Goal: Use online tool/utility: Use online tool/utility

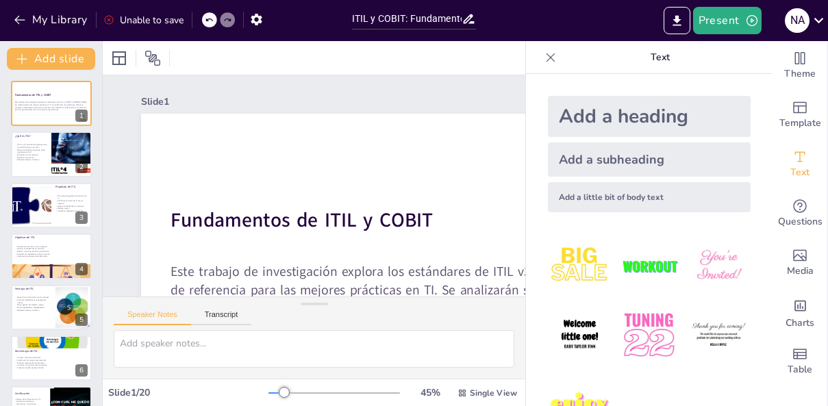
checkbox input "true"
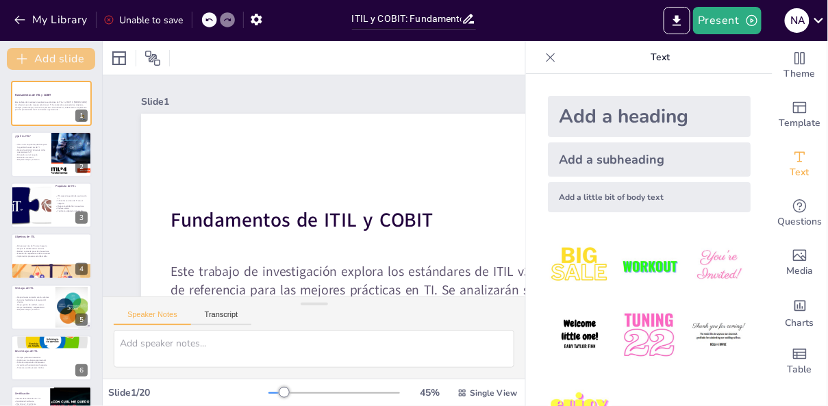
checkbox input "true"
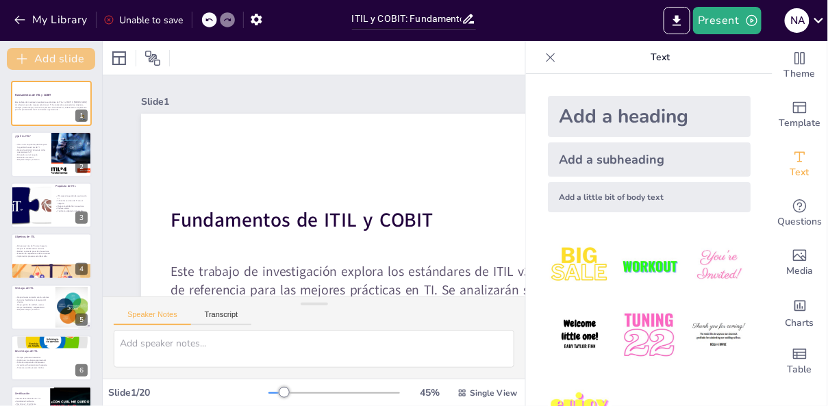
checkbox input "true"
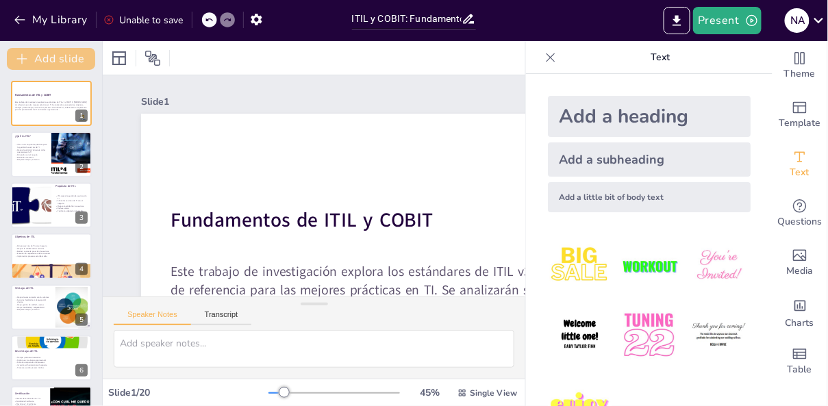
checkbox input "true"
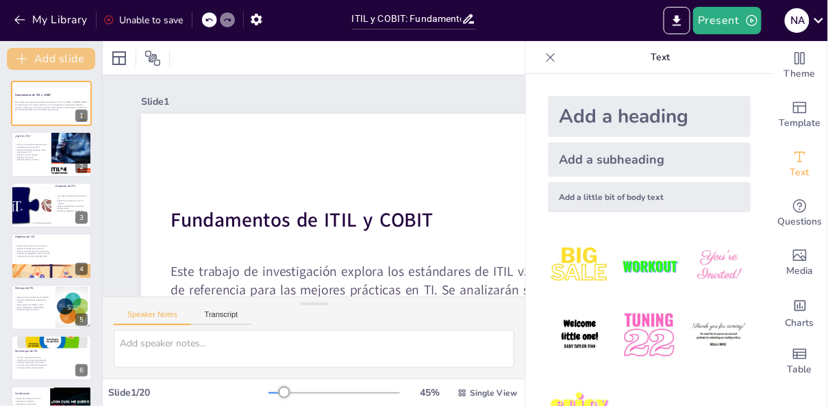
checkbox input "true"
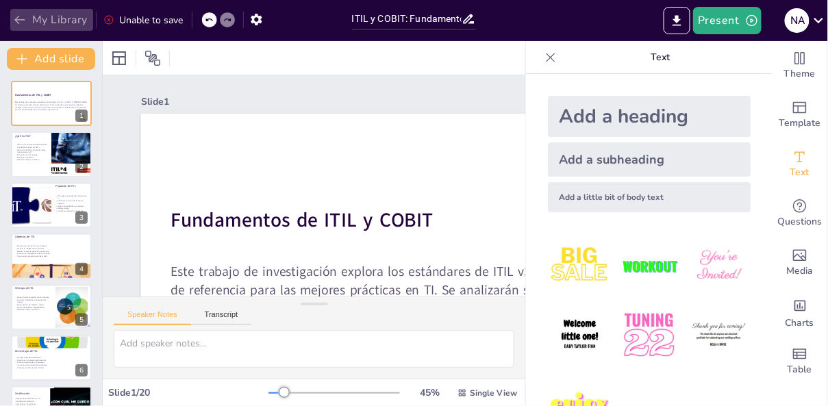
click at [51, 14] on button "My Library" at bounding box center [51, 20] width 83 height 22
checkbox input "true"
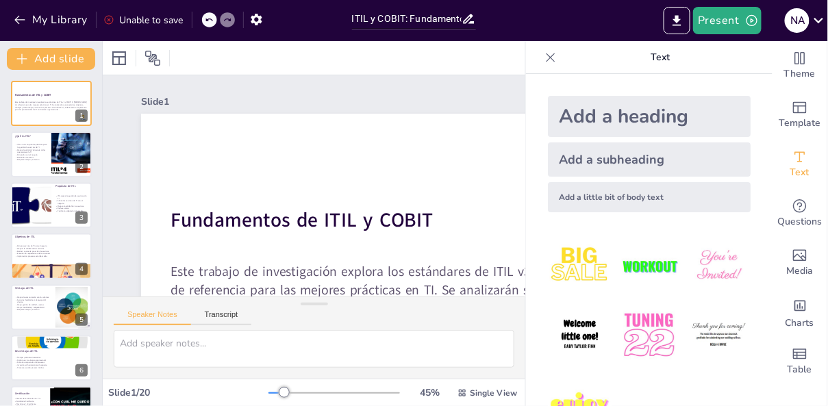
checkbox input "true"
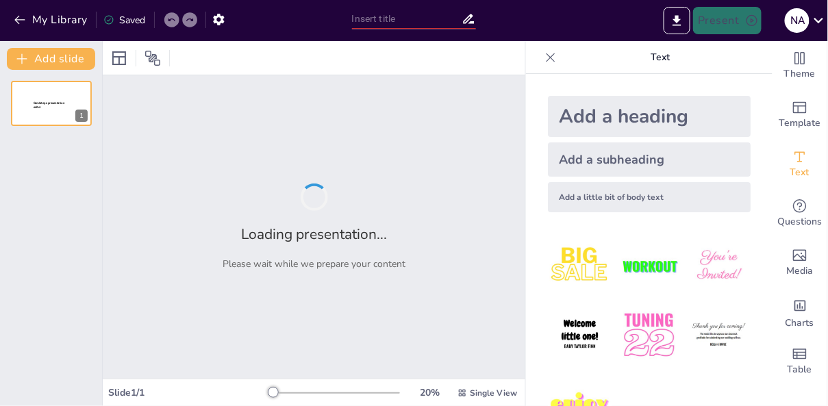
type input "Transformación Estratégica: De Modelos Entidad-Relación a Esquemas Relacionales"
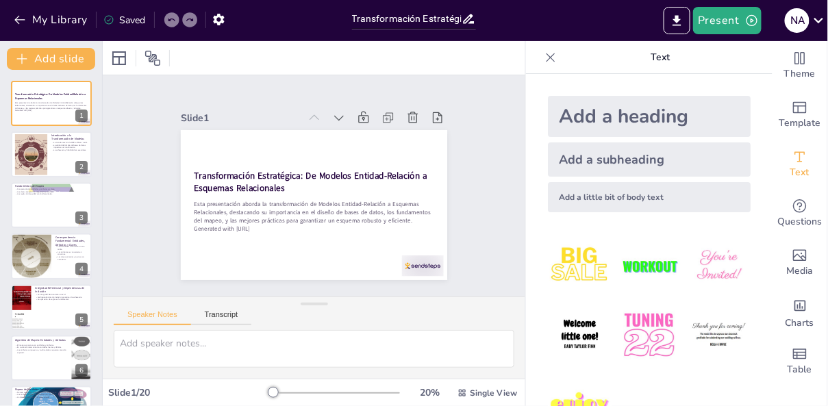
checkbox input "true"
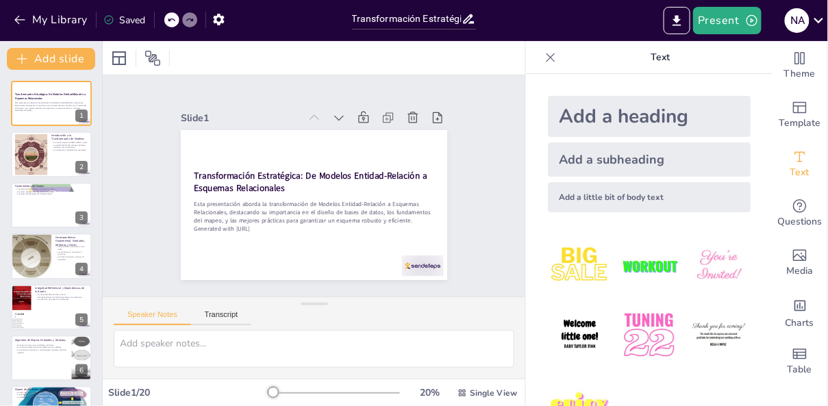
checkbox input "true"
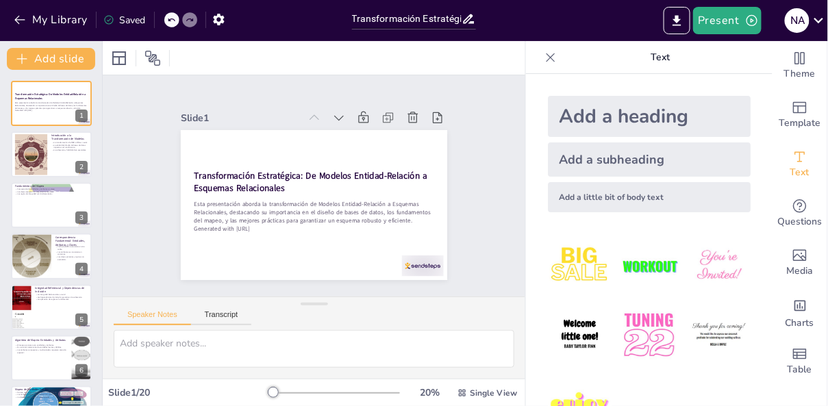
checkbox input "true"
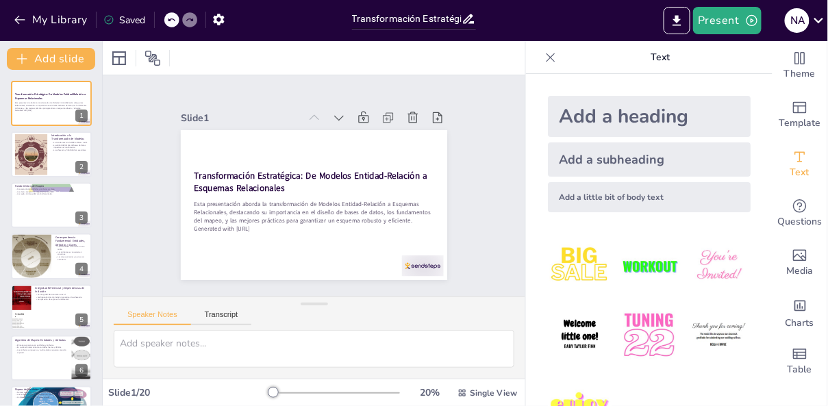
checkbox input "true"
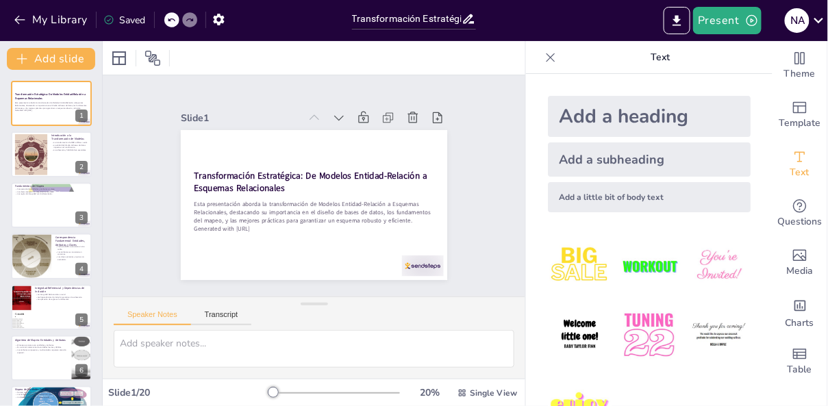
checkbox input "true"
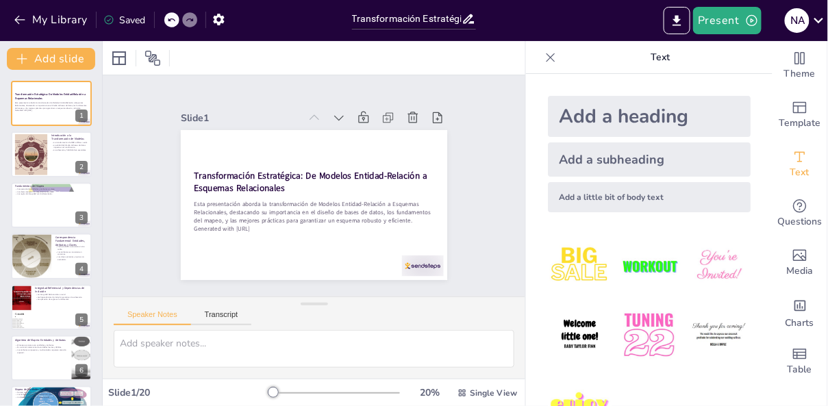
checkbox input "true"
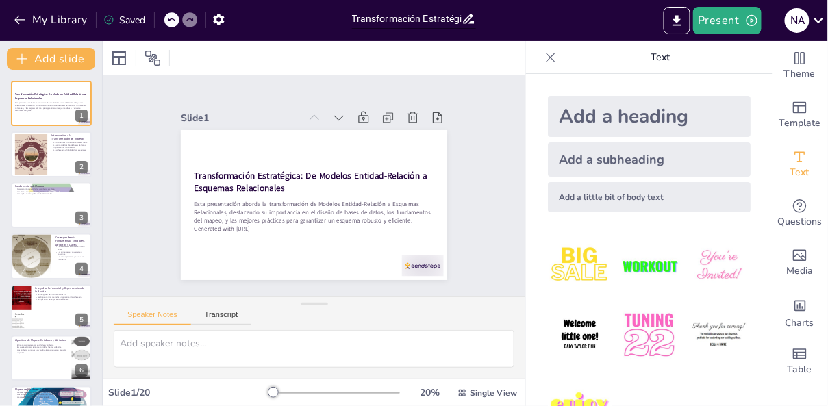
checkbox input "true"
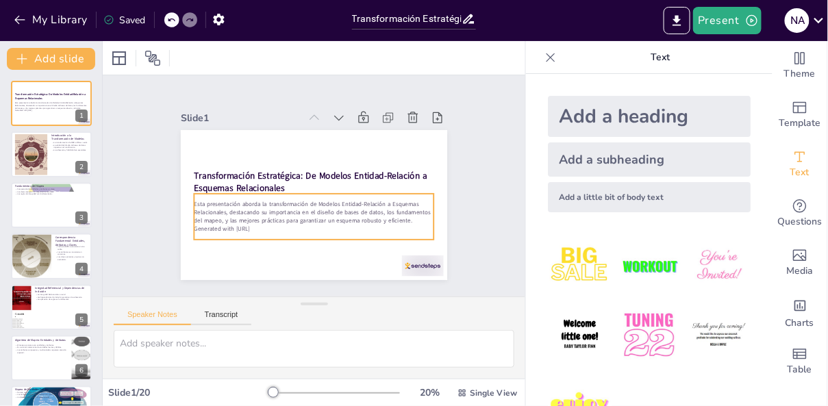
checkbox input "true"
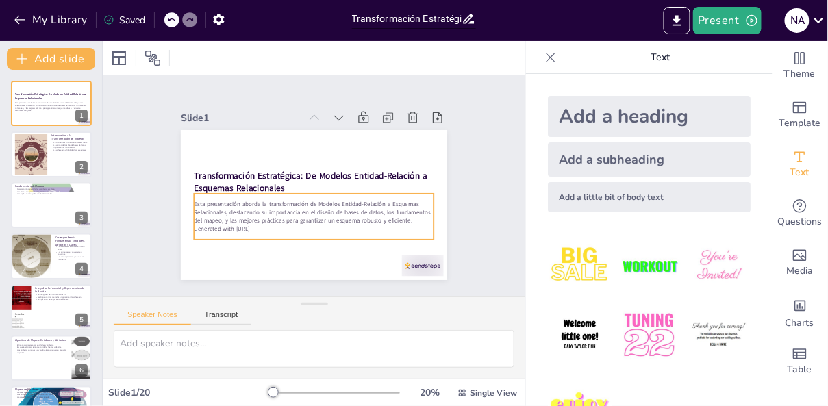
checkbox input "true"
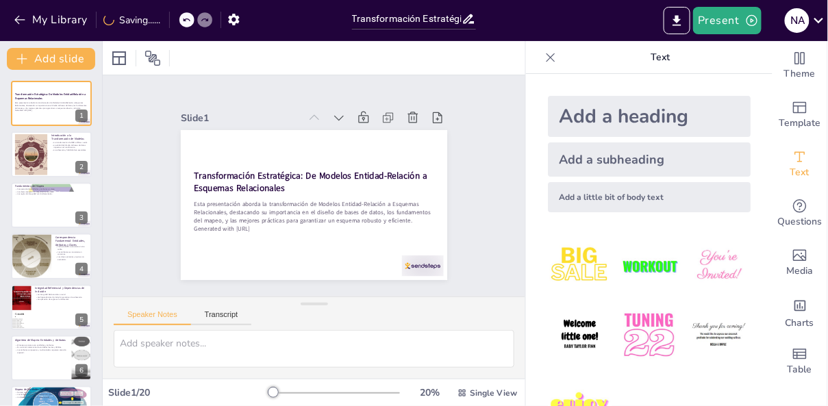
checkbox input "true"
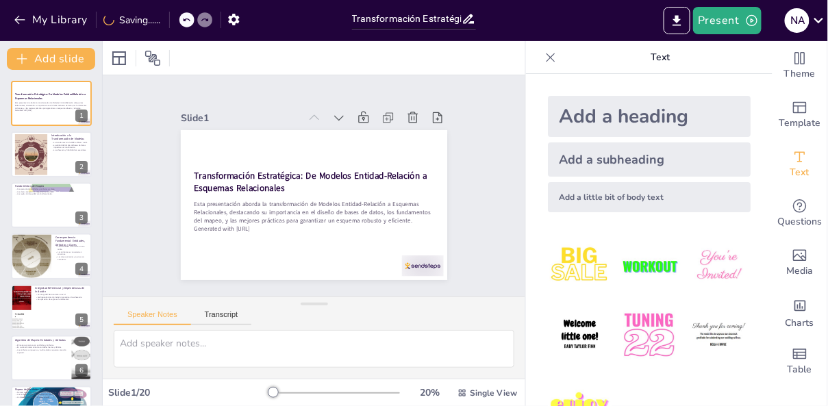
checkbox input "true"
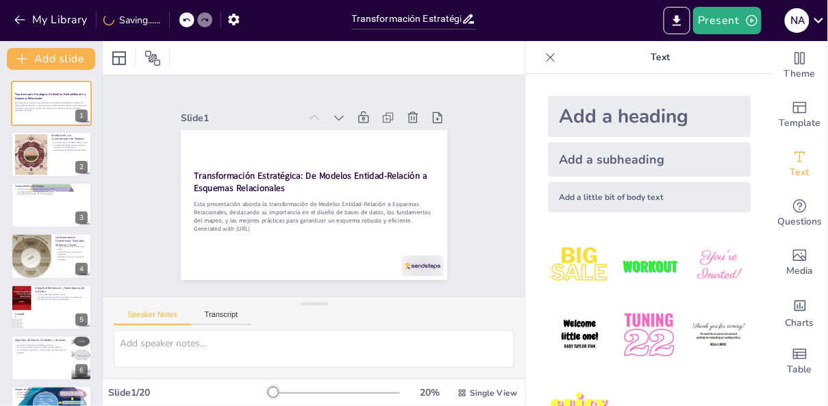
checkbox input "true"
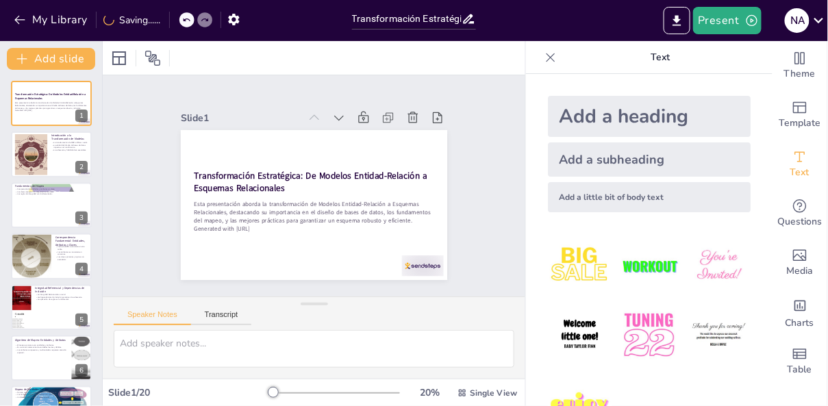
checkbox input "true"
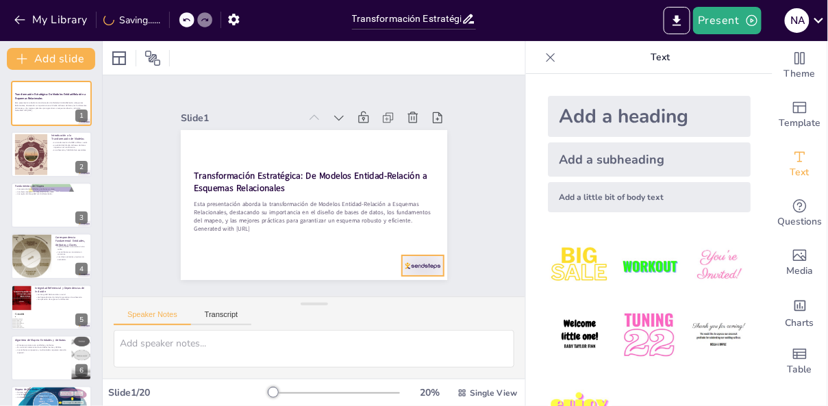
checkbox input "true"
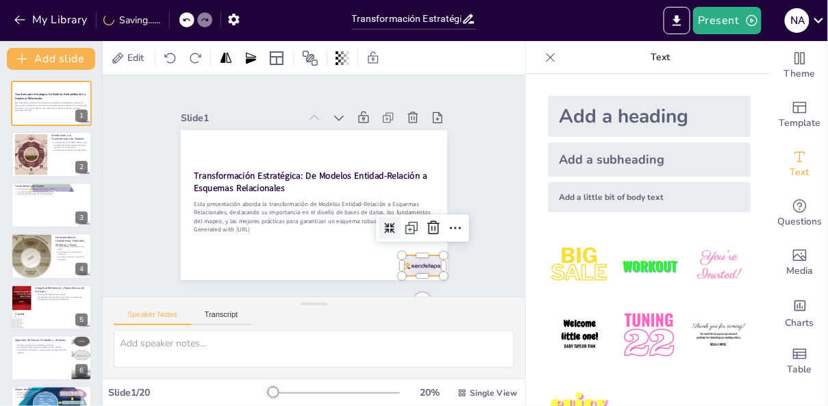
click at [322, 75] on div at bounding box center [300, 51] width 43 height 45
checkbox input "true"
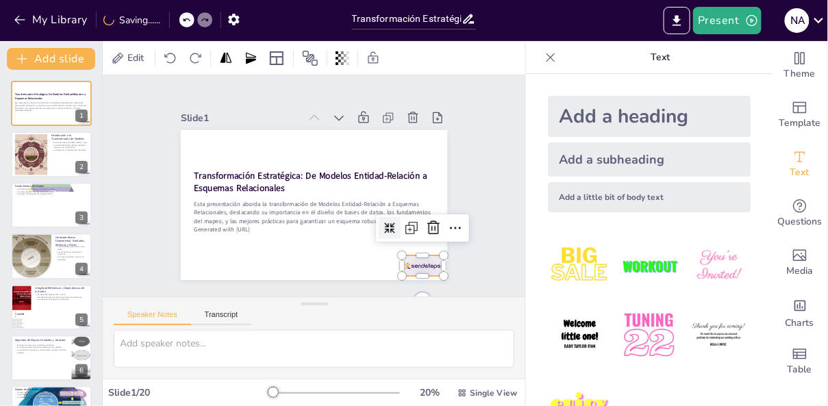
checkbox input "true"
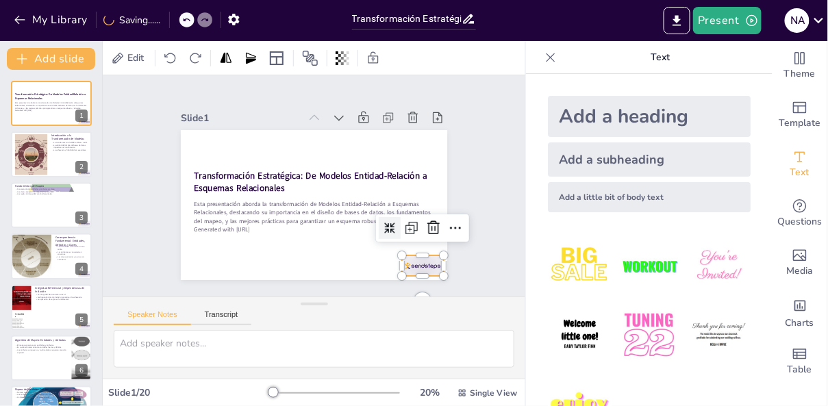
checkbox input "true"
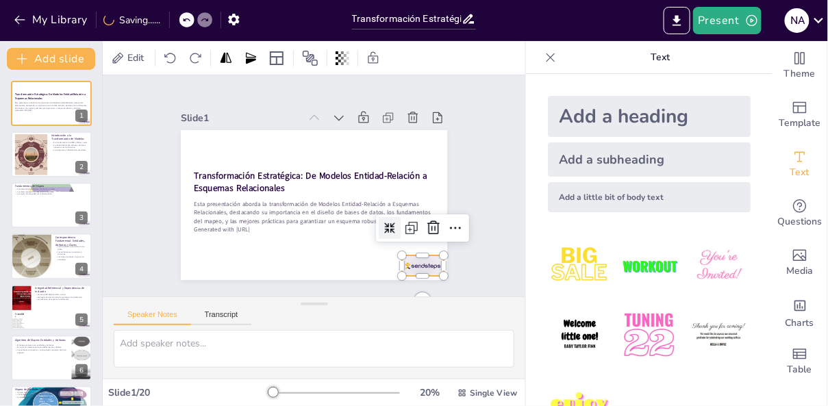
checkbox input "true"
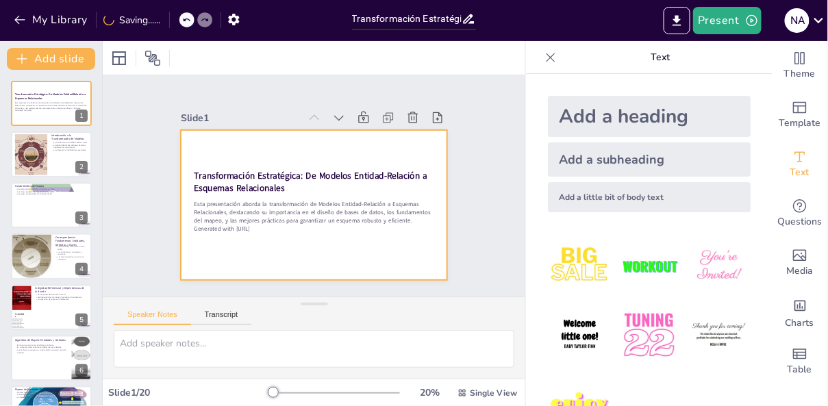
checkbox input "true"
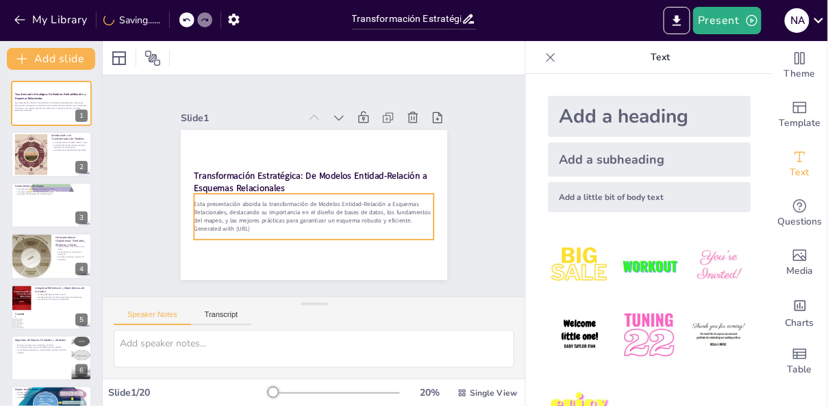
checkbox input "true"
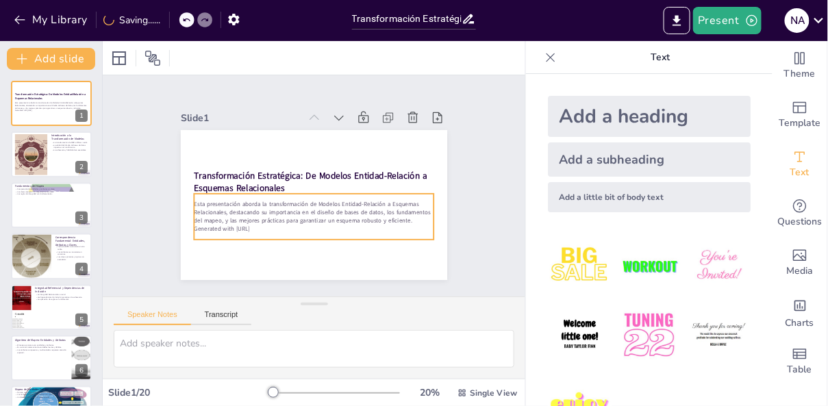
checkbox input "true"
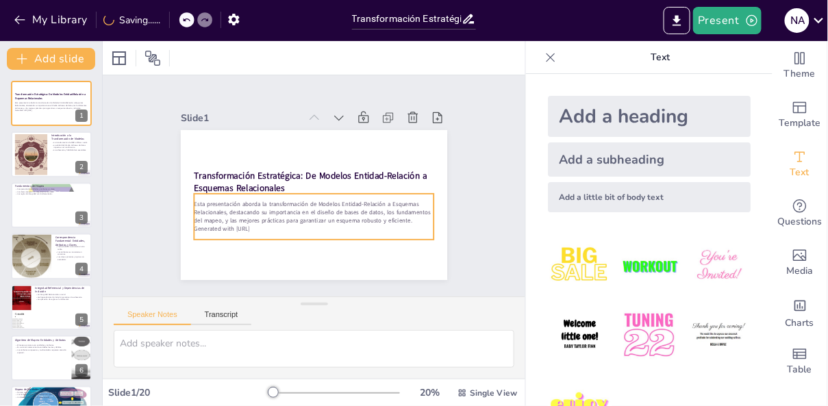
checkbox input "true"
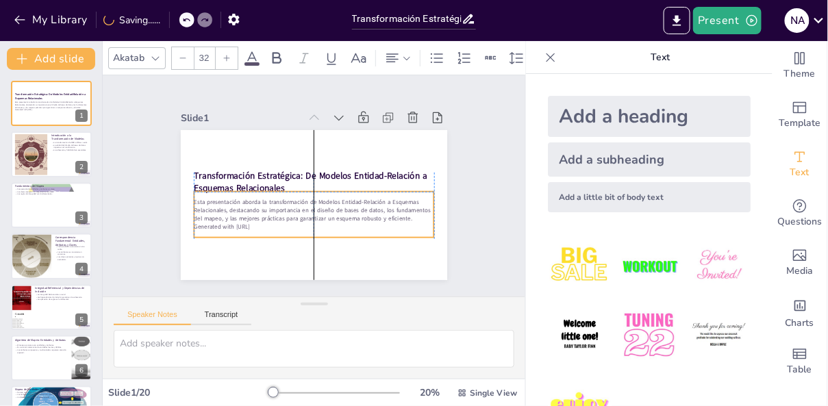
click at [262, 231] on div "Esta presentación aborda la transformación de Modelos Entidad-Relación a Esquem…" at bounding box center [294, 207] width 209 height 194
checkbox input "true"
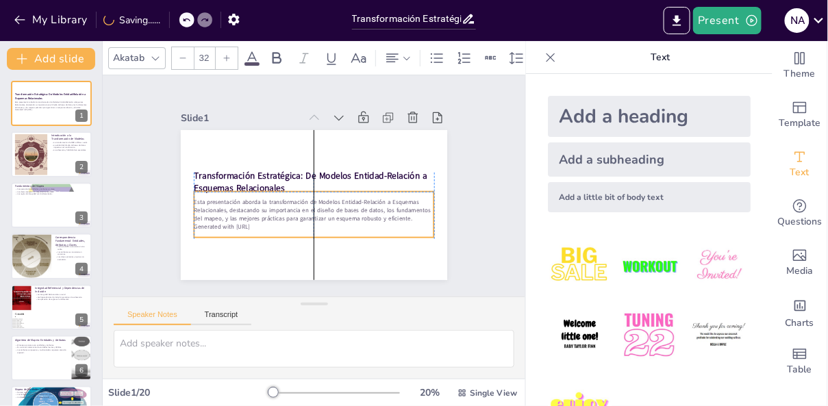
checkbox input "true"
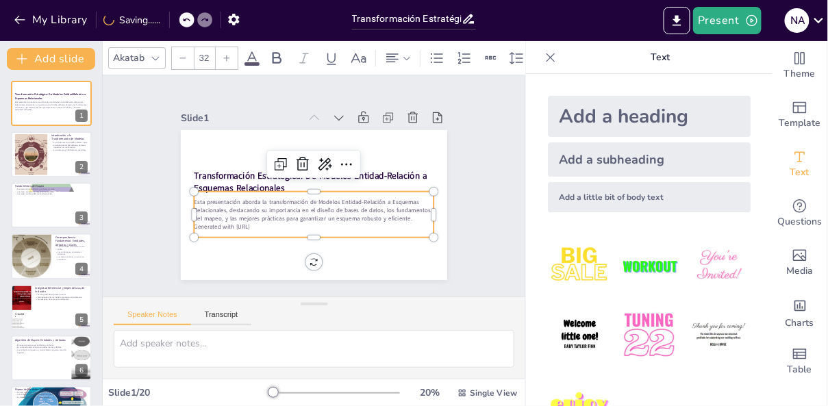
checkbox input "true"
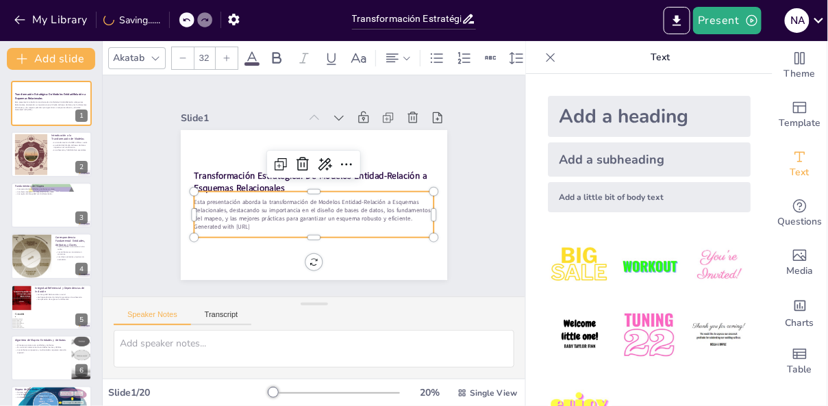
checkbox input "true"
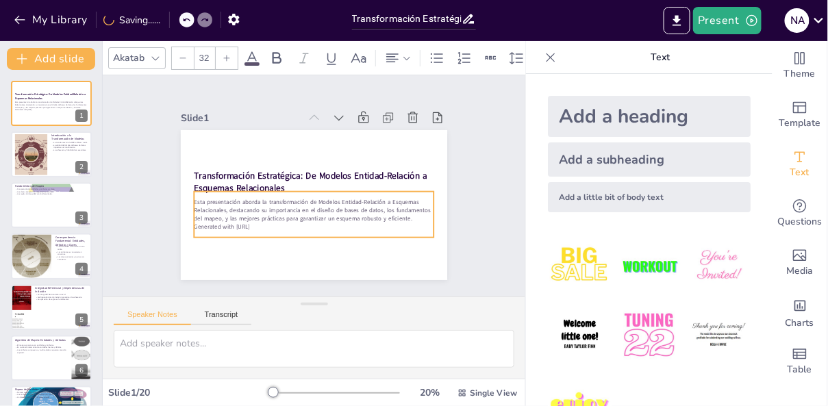
checkbox input "true"
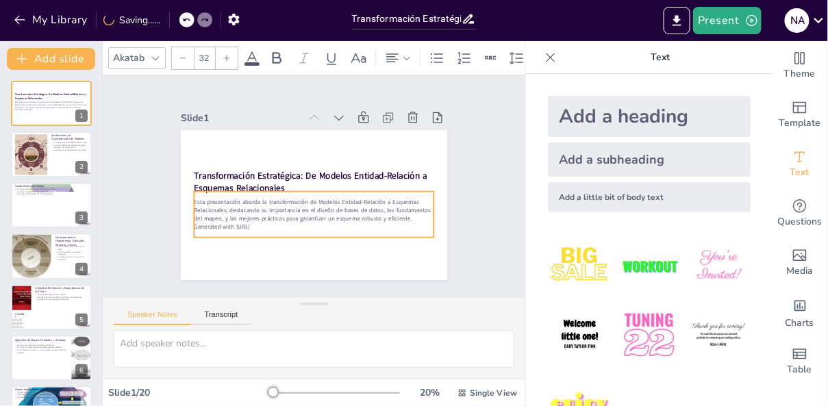
checkbox input "true"
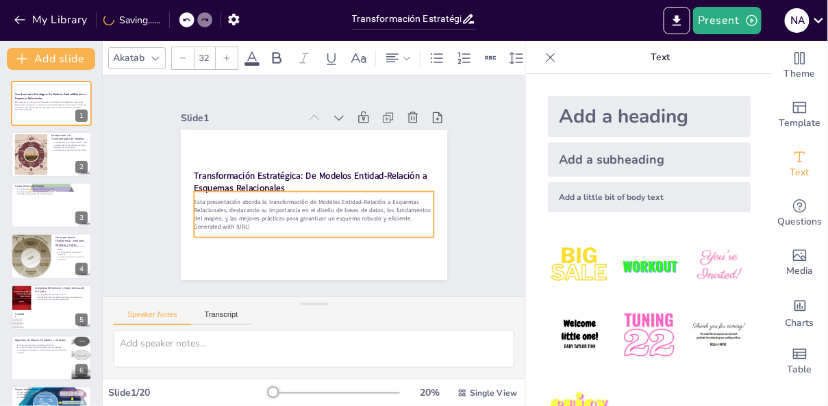
checkbox input "true"
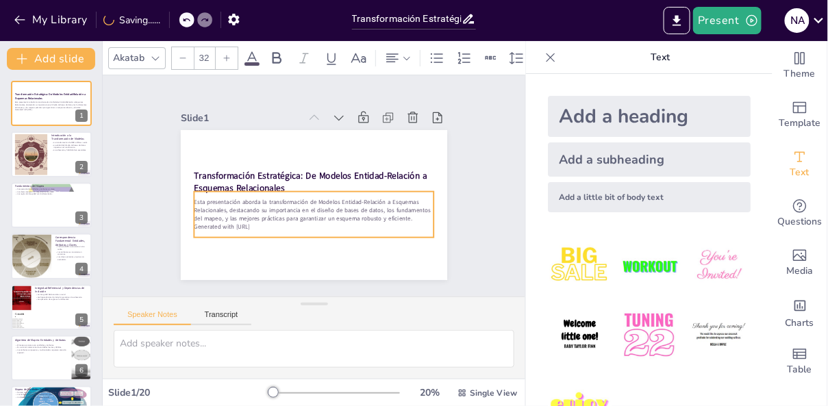
checkbox input "true"
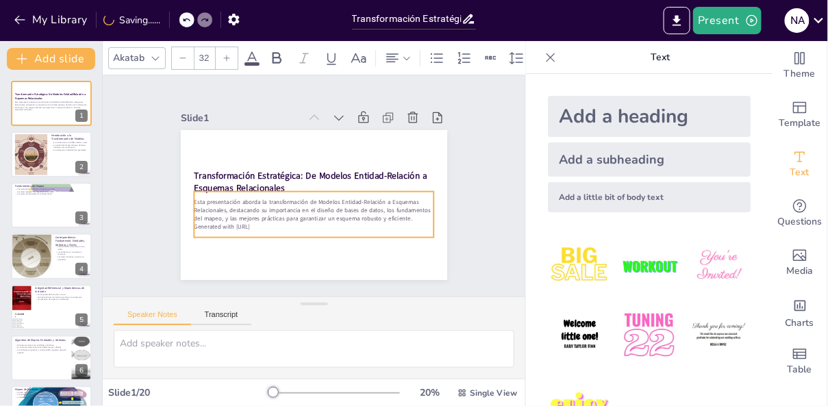
checkbox input "true"
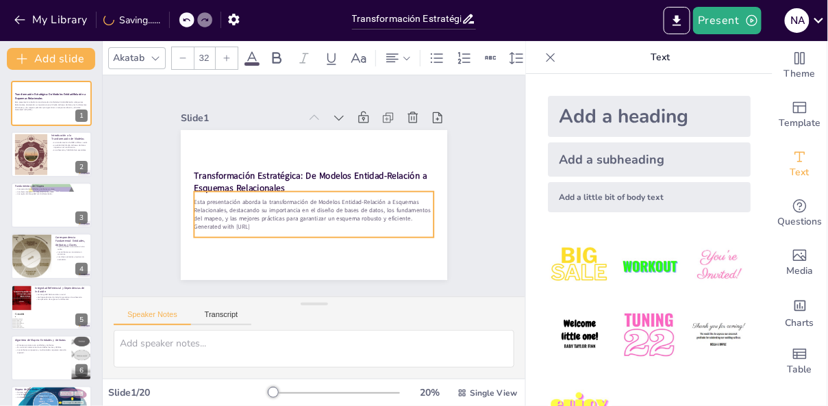
checkbox input "true"
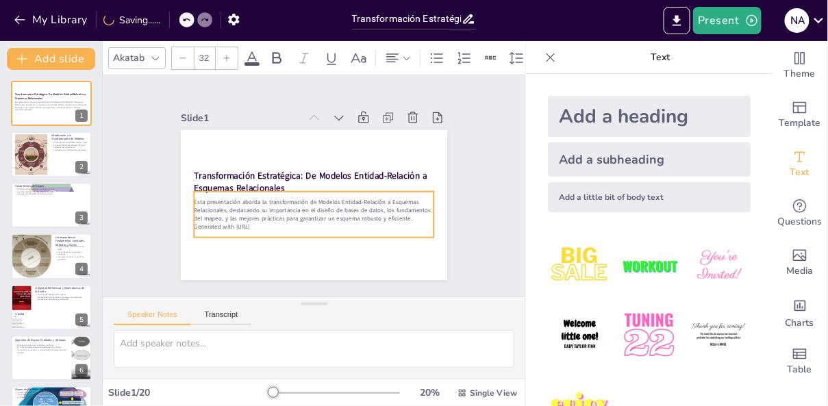
checkbox input "true"
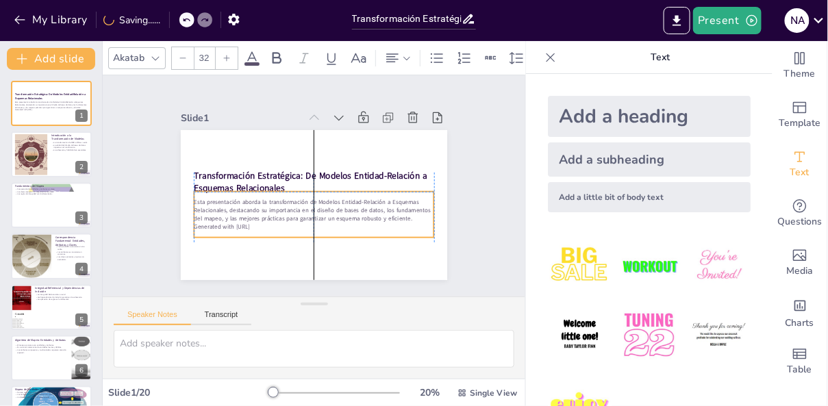
checkbox input "true"
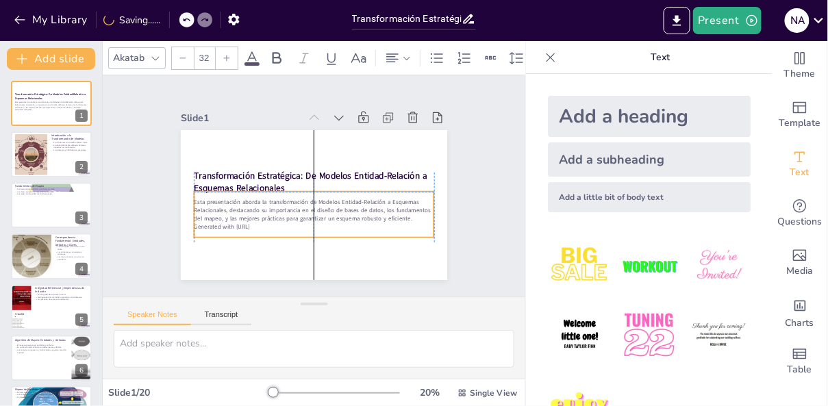
checkbox input "true"
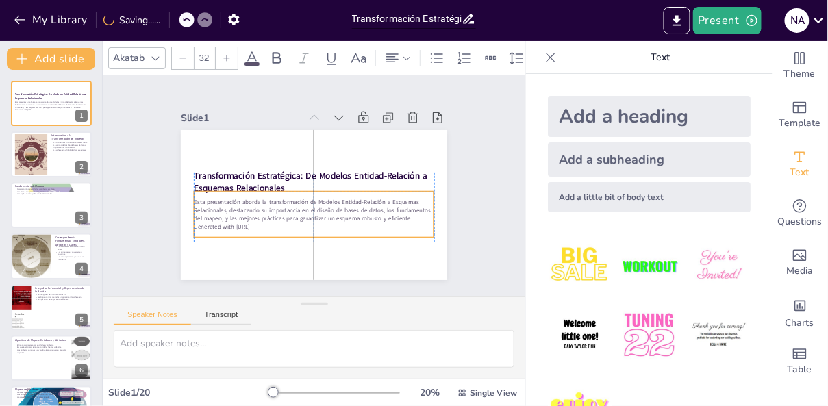
checkbox input "true"
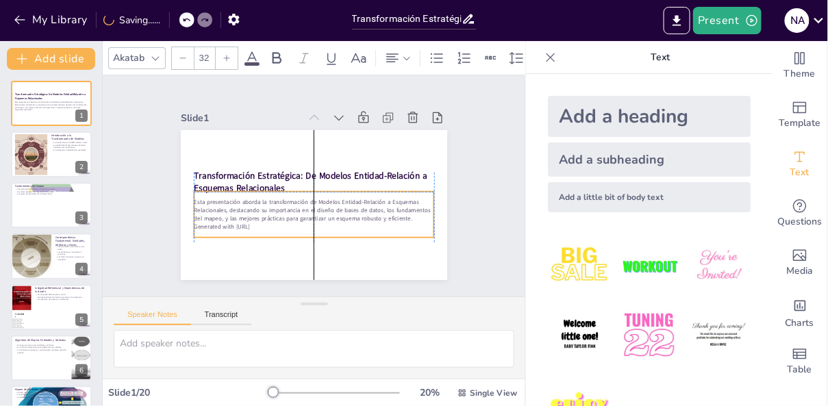
checkbox input "true"
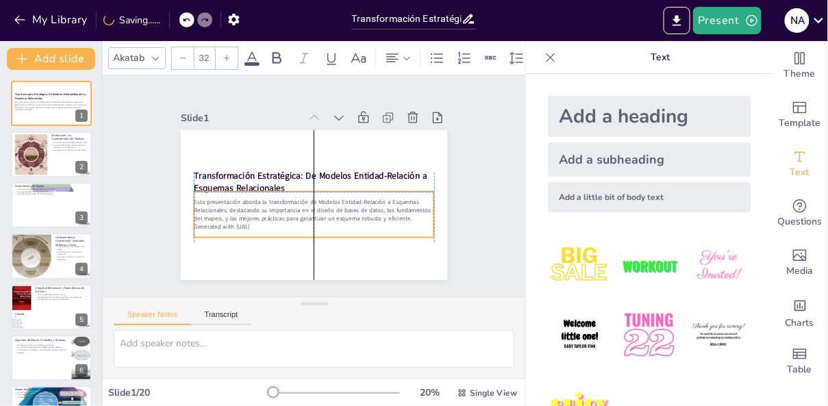
checkbox input "true"
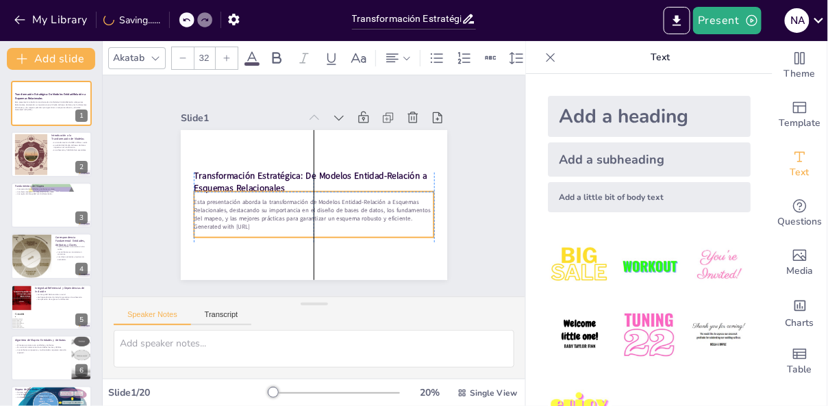
checkbox input "true"
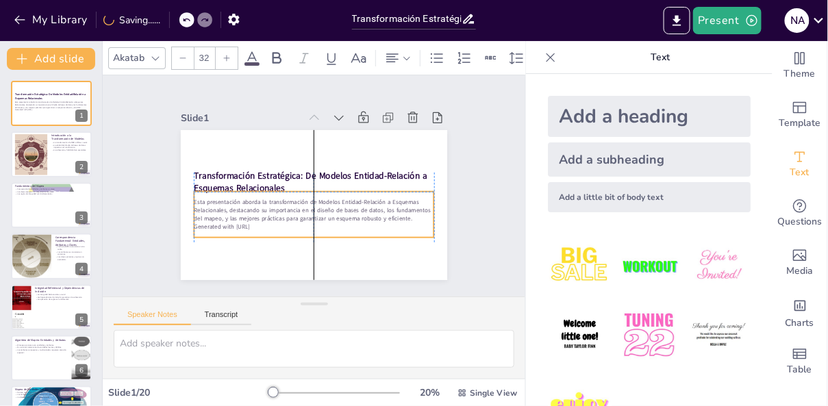
checkbox input "true"
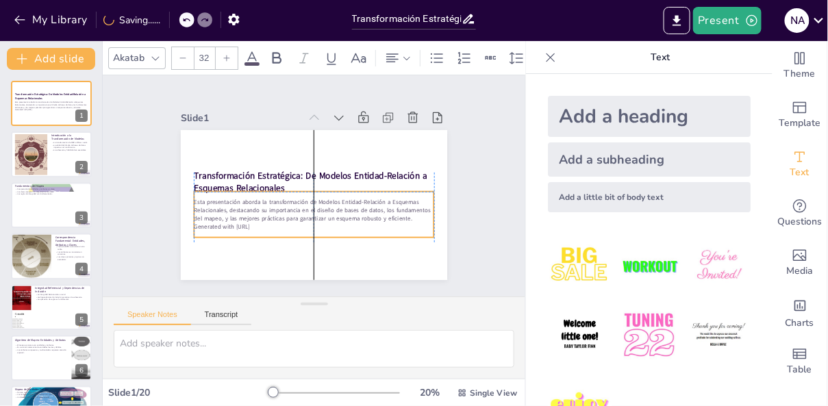
checkbox input "true"
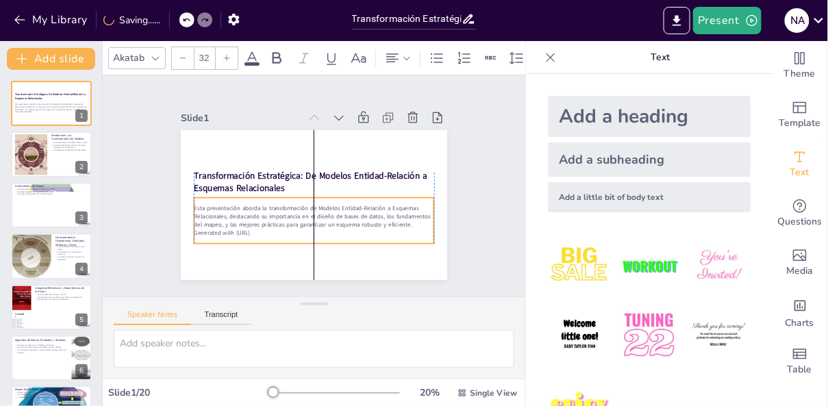
click at [269, 233] on p "Generated with [URL]" at bounding box center [273, 209] width 127 height 212
click at [269, 233] on p "Generated with [URL]" at bounding box center [276, 213] width 148 height 199
click at [269, 209] on p "Generated with [URL]" at bounding box center [290, 144] width 212 height 127
click at [267, 169] on p "Generated with [URL]" at bounding box center [304, 140] width 236 height 58
click at [267, 233] on p "Generated with [URL]" at bounding box center [268, 176] width 58 height 236
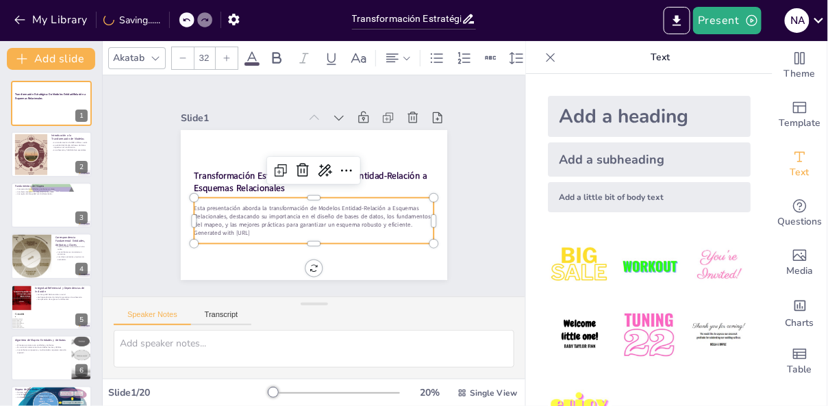
click at [267, 233] on p "Generated with [URL]" at bounding box center [345, 150] width 184 height 166
click at [331, 233] on p "Generated with [URL]" at bounding box center [360, 195] width 58 height 236
click at [268, 233] on p "Generated with [URL]" at bounding box center [273, 209] width 127 height 212
click at [268, 142] on p "Generated with [URL]" at bounding box center [314, 138] width 240 height 8
drag, startPoint x: 268, startPoint y: 233, endPoint x: 195, endPoint y: 233, distance: 73.3
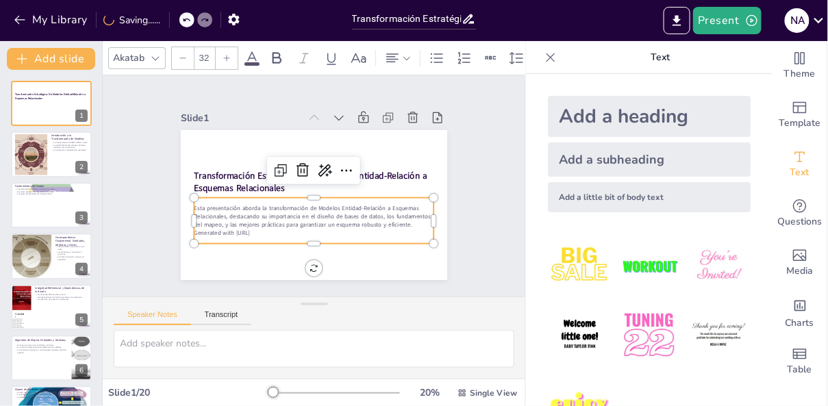
click at [253, 233] on p "Generated with [URL]" at bounding box center [345, 150] width 184 height 166
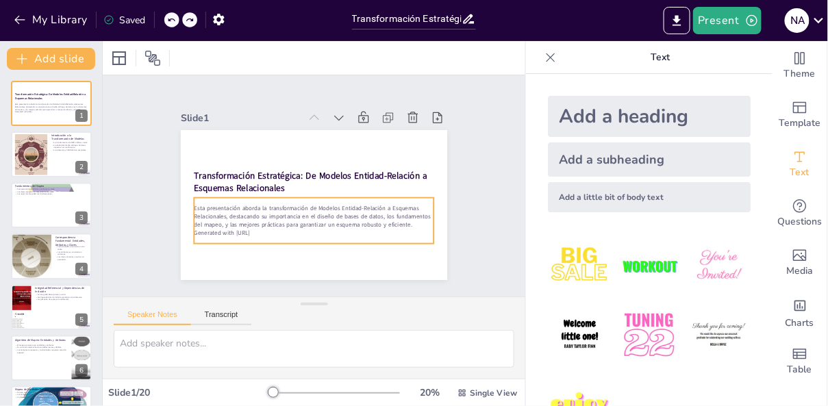
click at [228, 232] on p "Generated with [URL]" at bounding box center [269, 171] width 82 height 231
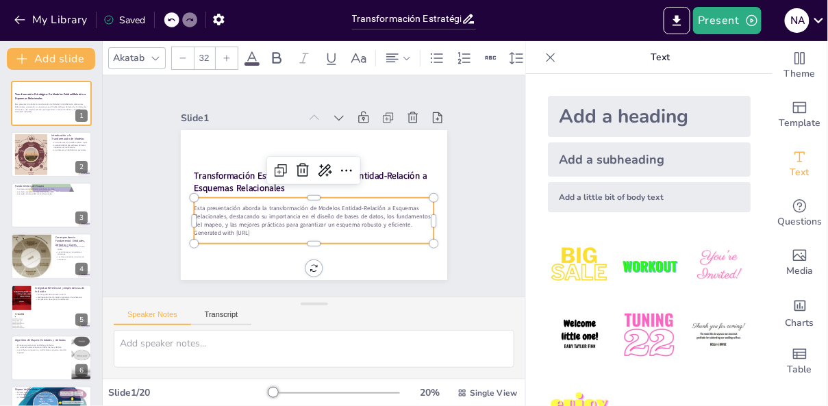
click at [223, 142] on p "Generated with [URL]" at bounding box center [314, 138] width 240 height 8
click at [262, 232] on p "Generated with [URL]" at bounding box center [266, 186] width 8 height 240
click at [223, 232] on p "Generated with [URL]" at bounding box center [276, 158] width 148 height 199
click at [272, 233] on p "Generated with [URL]" at bounding box center [286, 225] width 199 height 148
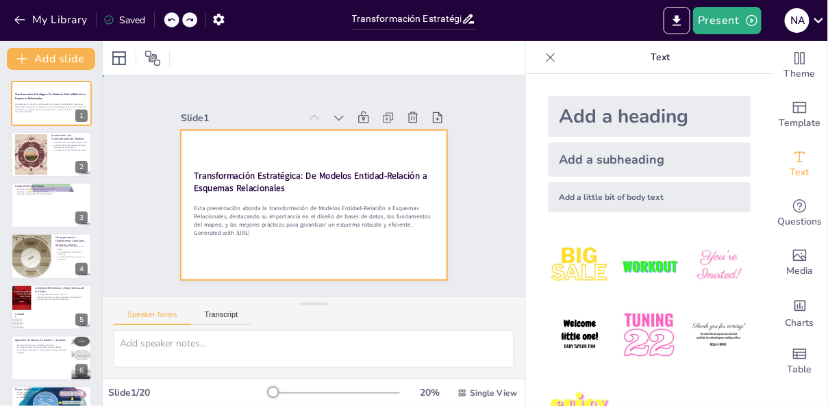
click at [281, 259] on div at bounding box center [300, 198] width 290 height 299
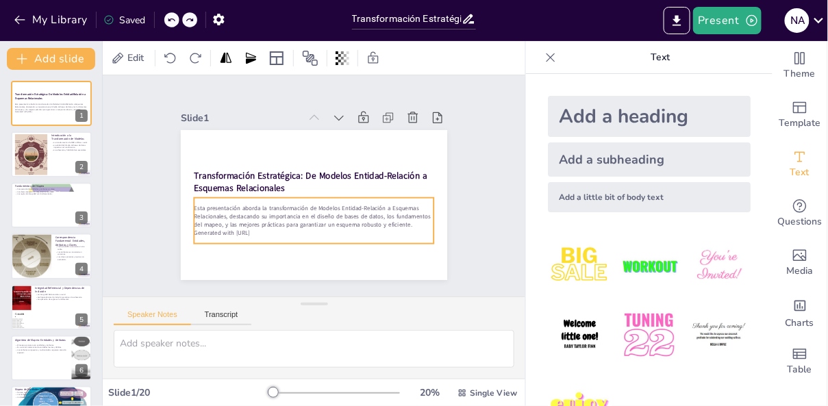
click at [266, 231] on p "Generated with [URL]" at bounding box center [270, 205] width 105 height 223
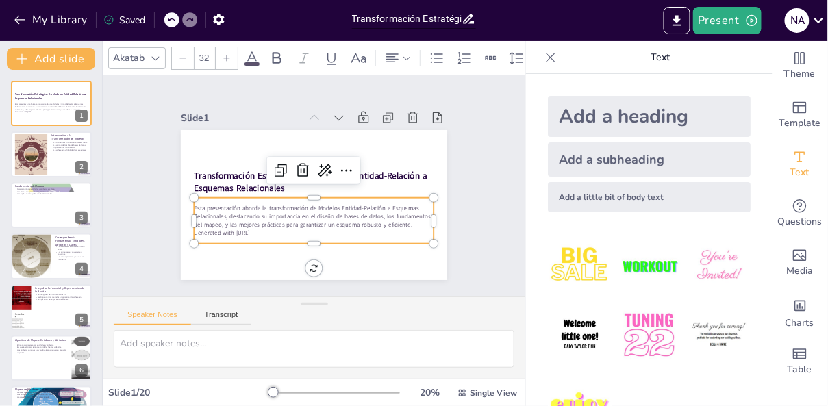
click at [266, 196] on p "Generated with [URL]" at bounding box center [294, 142] width 223 height 105
click at [246, 225] on p "Esta presentación aborda la transformación de Modelos Entidad-Relación a Esquem…" at bounding box center [283, 193] width 74 height 240
click at [223, 182] on p "Generated with [URL]" at bounding box center [328, 141] width 231 height 82
click at [261, 155] on p "Generated with [URL]" at bounding box center [309, 139] width 240 height 34
click at [285, 228] on p "Esta presentación aborda la transformación de Modelos Entidad-Relación a Esquem…" at bounding box center [287, 170] width 142 height 220
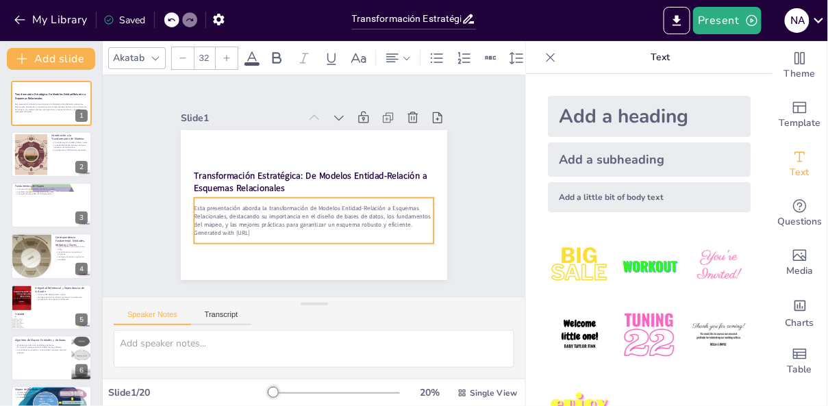
click at [314, 268] on div "Transformación Estratégica: De Modelos Entidad-Relación a Esquemas Relacionales…" at bounding box center [295, 182] width 202 height 292
click at [277, 228] on p "Esta presentación aborda la transformación de Modelos Entidad-Relación a Esquem…" at bounding box center [293, 208] width 195 height 179
click at [277, 228] on p "Esta presentación aborda la transformación de Modelos Entidad-Relación a Esquem…" at bounding box center [283, 193] width 74 height 240
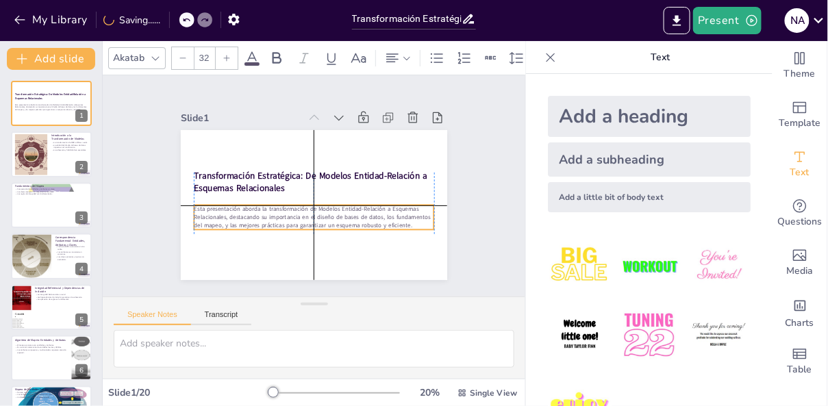
drag, startPoint x: 288, startPoint y: 216, endPoint x: 288, endPoint y: 227, distance: 11.6
click at [288, 192] on p "Esta presentación aborda la transformación de Modelos Entidad-Relación a Esquem…" at bounding box center [308, 155] width 240 height 74
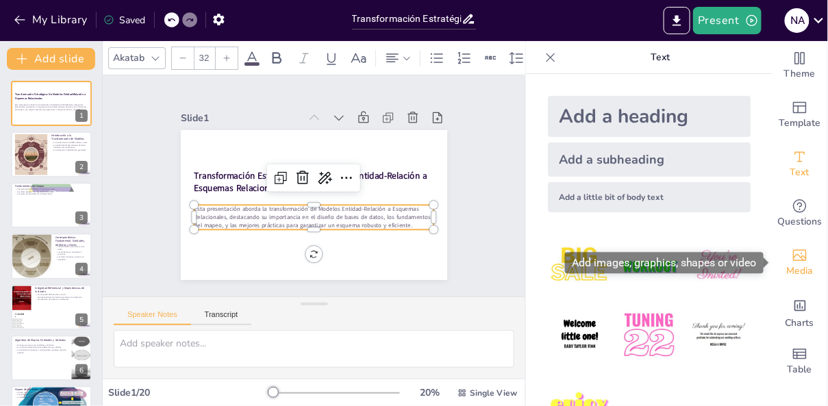
click at [802, 259] on icon "Add images, graphics, shapes or video" at bounding box center [799, 255] width 16 height 16
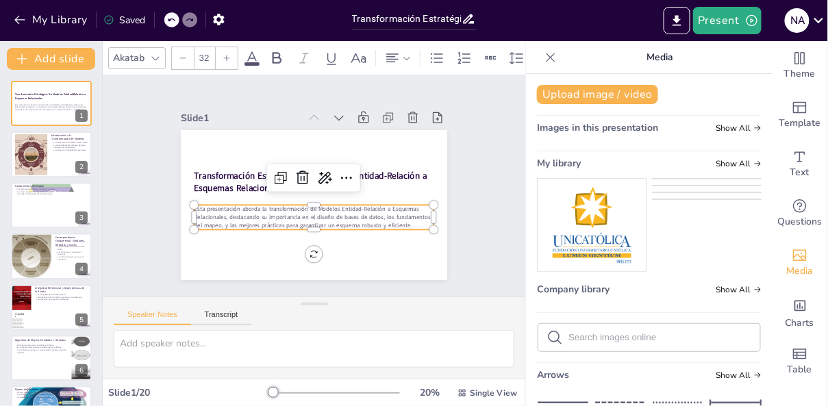
click at [589, 214] on img at bounding box center [591, 225] width 108 height 92
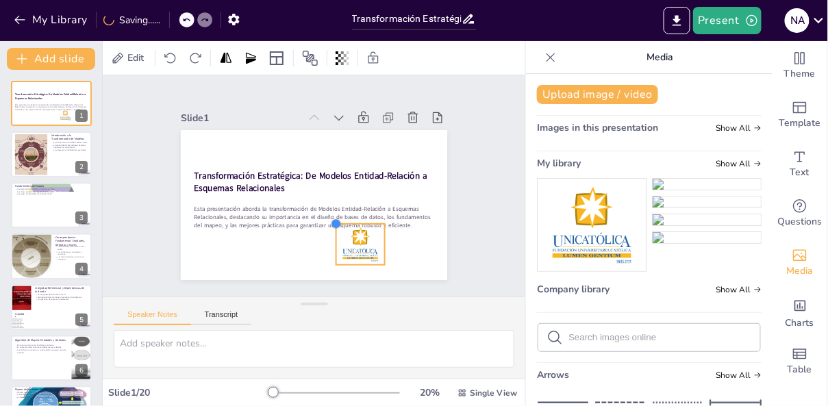
drag, startPoint x: 243, startPoint y: 145, endPoint x: 335, endPoint y: 236, distance: 129.3
click at [335, 236] on div "Transformación Estratégica: De Modelos Entidad-Relación a Esquemas Relacionales…" at bounding box center [303, 170] width 304 height 278
drag, startPoint x: 335, startPoint y: 225, endPoint x: 346, endPoint y: 231, distance: 12.6
click at [270, 207] on div at bounding box center [263, 200] width 14 height 14
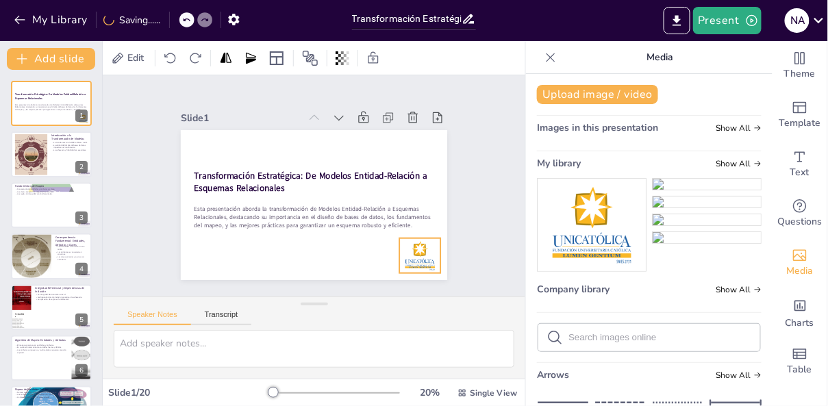
drag, startPoint x: 362, startPoint y: 251, endPoint x: 418, endPoint y: 259, distance: 56.1
click at [290, 280] on div at bounding box center [267, 303] width 43 height 47
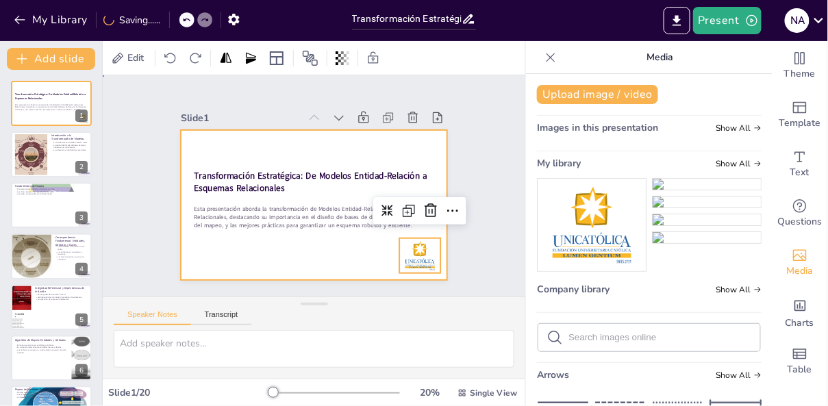
click at [347, 258] on div at bounding box center [295, 192] width 225 height 300
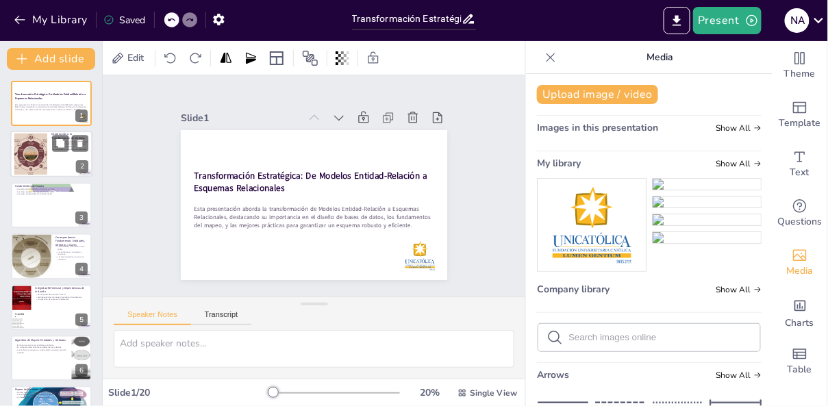
click at [35, 156] on div at bounding box center [31, 155] width 42 height 42
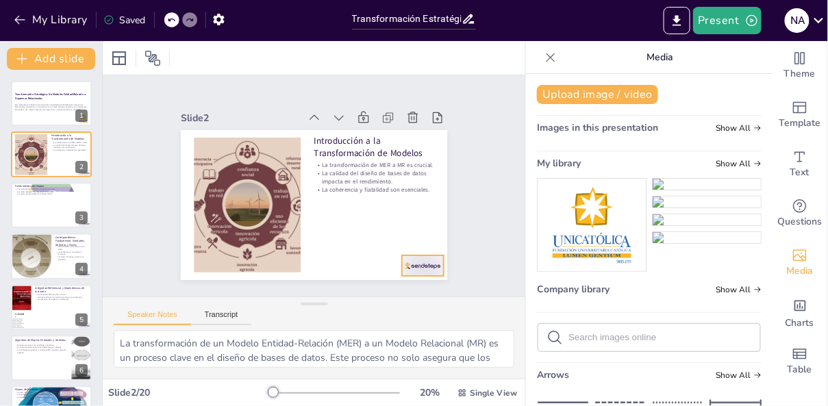
click at [318, 296] on div at bounding box center [298, 319] width 39 height 47
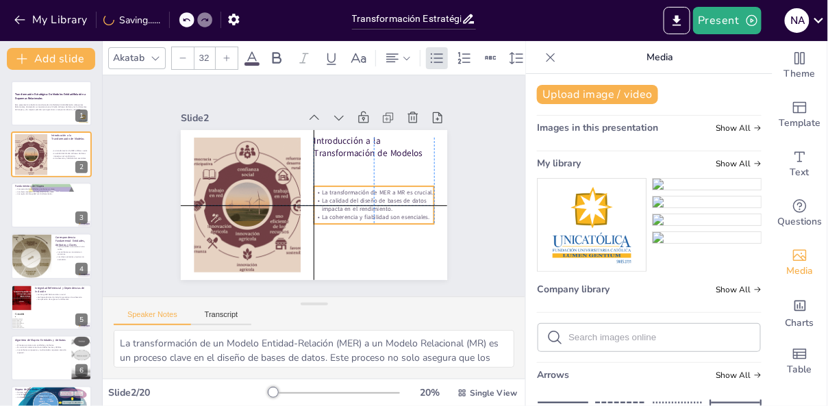
drag, startPoint x: 368, startPoint y: 182, endPoint x: 365, endPoint y: 209, distance: 26.8
click at [340, 209] on p "La calidad del diseño de bases de datos impacta en el rendimiento." at bounding box center [314, 248] width 53 height 119
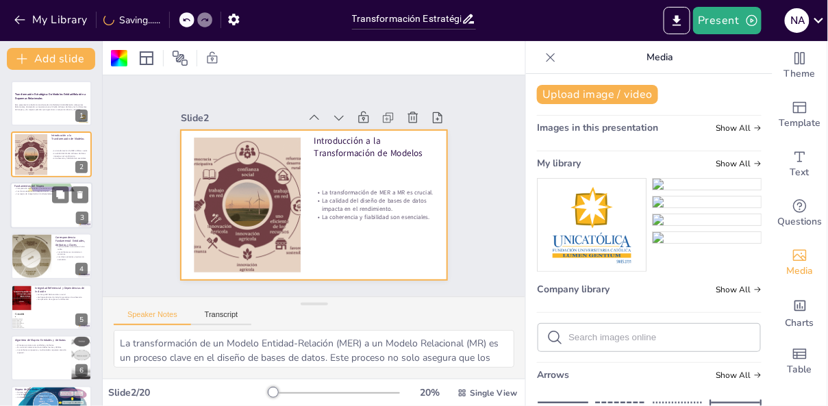
click at [48, 216] on div at bounding box center [51, 205] width 82 height 47
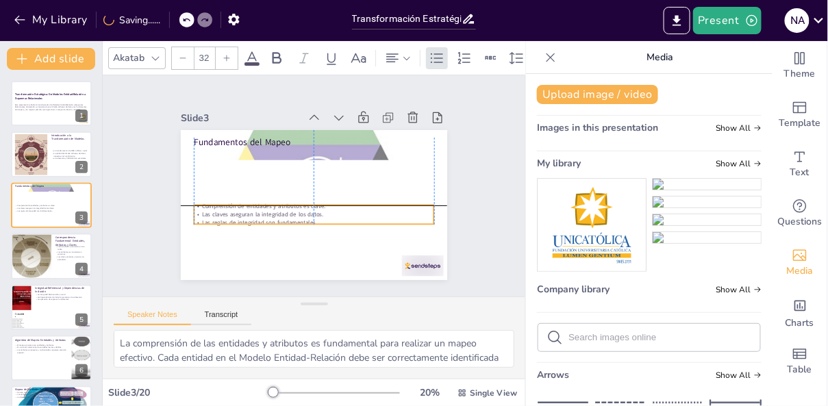
drag, startPoint x: 251, startPoint y: 170, endPoint x: 246, endPoint y: 225, distance: 55.6
click at [246, 225] on p "Las reglas de integridad son fundamentales." at bounding box center [291, 216] width 199 height 148
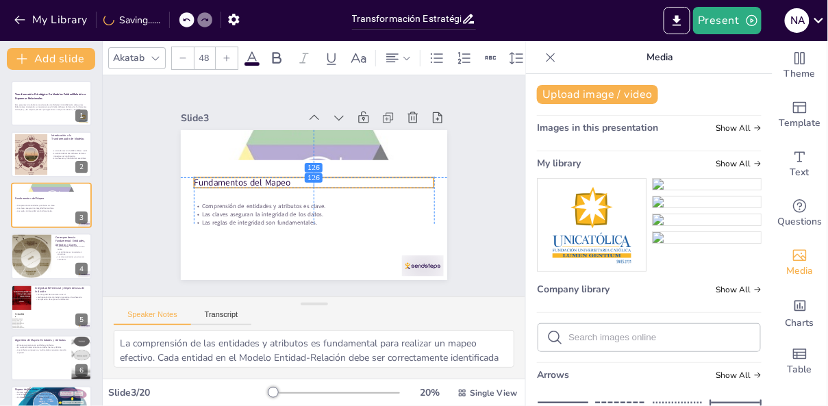
drag, startPoint x: 257, startPoint y: 142, endPoint x: 256, endPoint y: 180, distance: 38.3
click at [299, 180] on p "Fundamentos del Mapeo" at bounding box center [318, 186] width 38 height 240
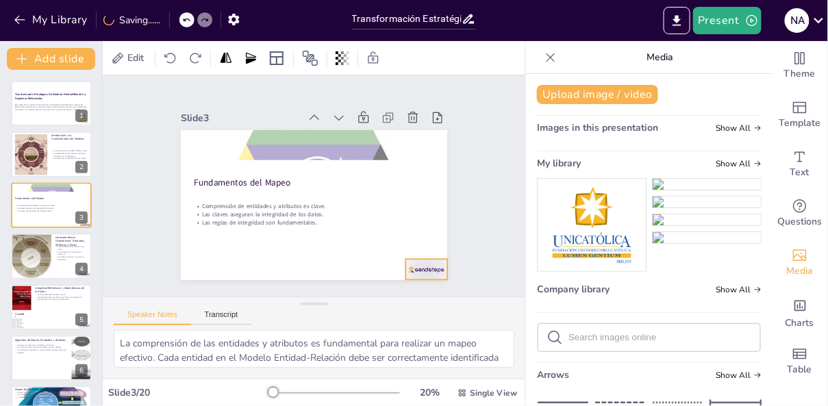
click at [196, 205] on div at bounding box center [174, 184] width 46 height 41
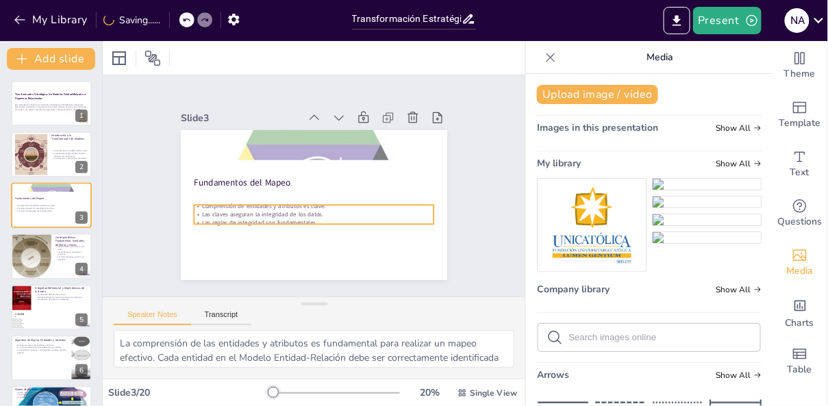
click at [334, 220] on p "Las reglas de integridad son fundamentales." at bounding box center [351, 190] width 34 height 240
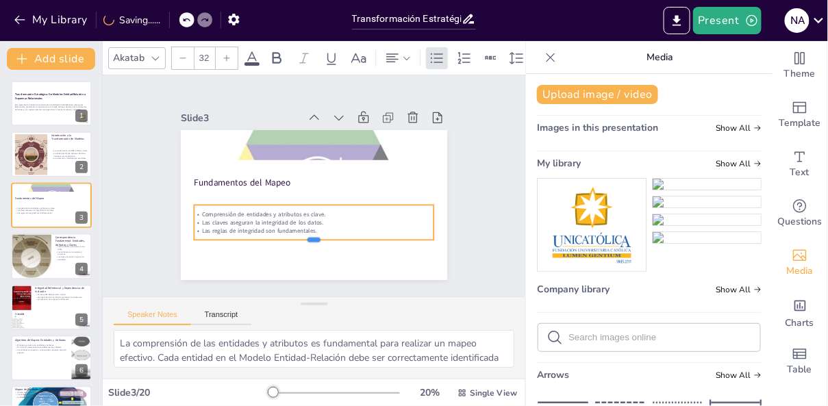
drag, startPoint x: 315, startPoint y: 224, endPoint x: 315, endPoint y: 240, distance: 15.7
click at [315, 213] on div at bounding box center [279, 138] width 201 height 150
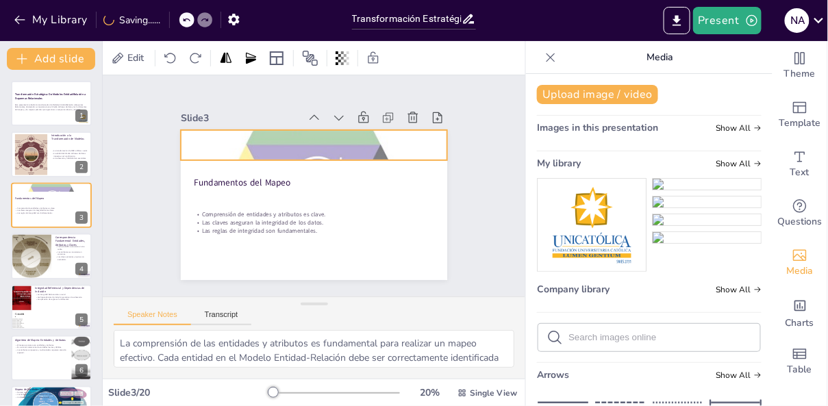
click at [318, 155] on div at bounding box center [330, 223] width 350 height 348
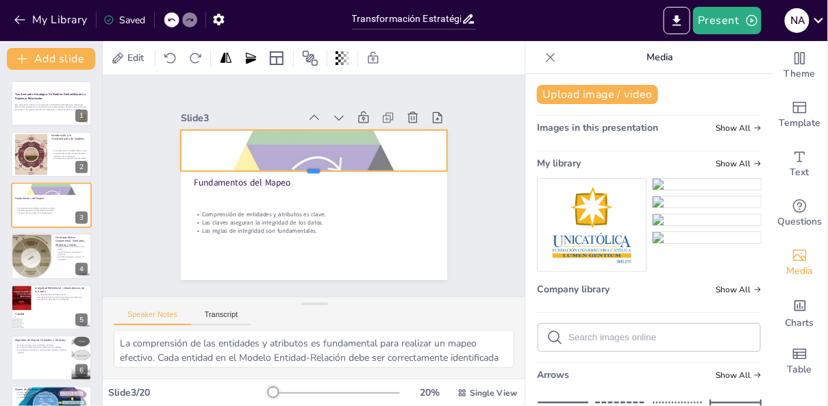
drag, startPoint x: 319, startPoint y: 163, endPoint x: 325, endPoint y: 174, distance: 12.2
click at [325, 174] on div at bounding box center [320, 192] width 205 height 186
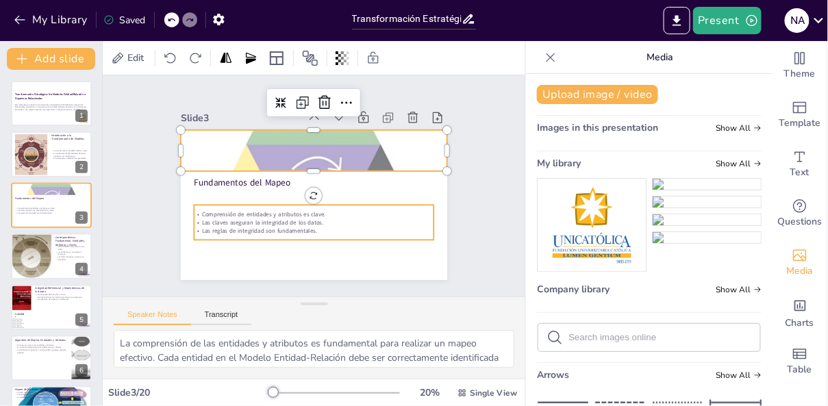
click at [374, 211] on p "Las reglas de integridad son fundamentales." at bounding box center [336, 147] width 212 height 127
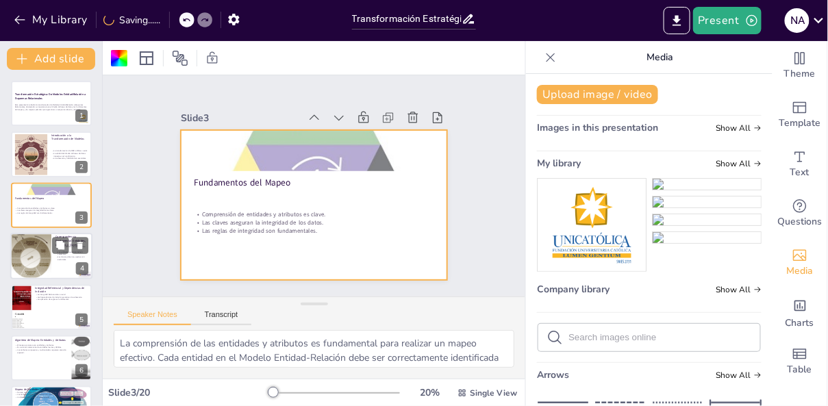
click at [64, 269] on div at bounding box center [51, 256] width 82 height 47
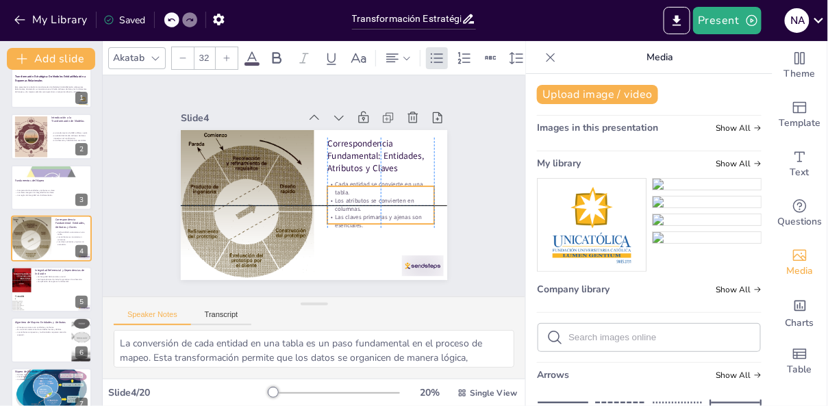
drag, startPoint x: 382, startPoint y: 203, endPoint x: 382, endPoint y: 217, distance: 13.7
click at [329, 155] on p "Las claves primarias y ajenas son esenciales." at bounding box center [281, 117] width 96 height 76
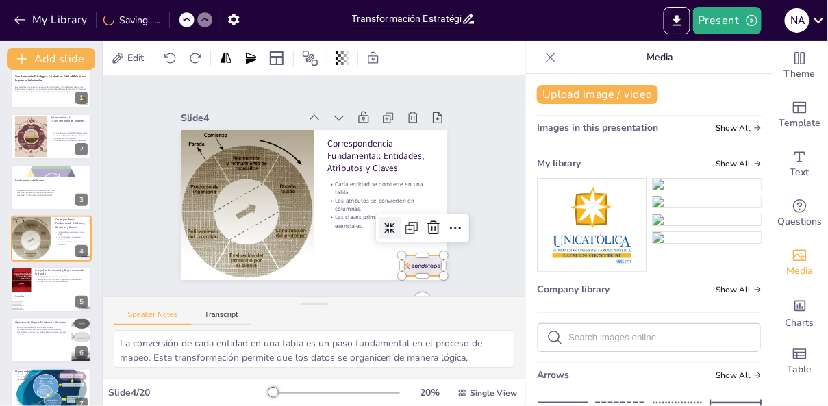
click at [348, 298] on div at bounding box center [326, 320] width 43 height 45
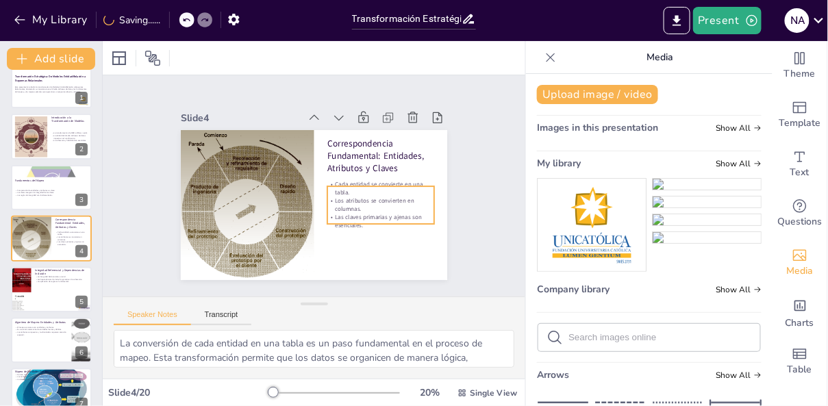
click at [362, 220] on p "Las claves primarias y ajenas son esenciales." at bounding box center [347, 254] width 96 height 76
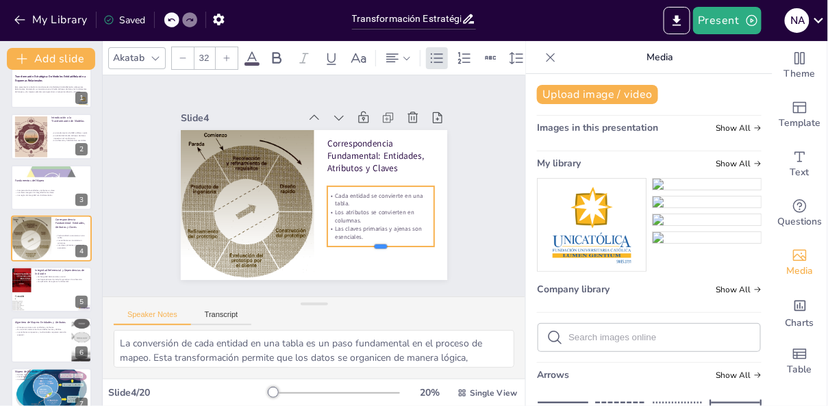
drag, startPoint x: 382, startPoint y: 225, endPoint x: 382, endPoint y: 247, distance: 22.6
click at [351, 132] on div at bounding box center [308, 92] width 86 height 79
click at [381, 270] on div "Correspondencia Fundamental: Entidades, Atributos y Claves Cada entidad se conv…" at bounding box center [299, 197] width 278 height 304
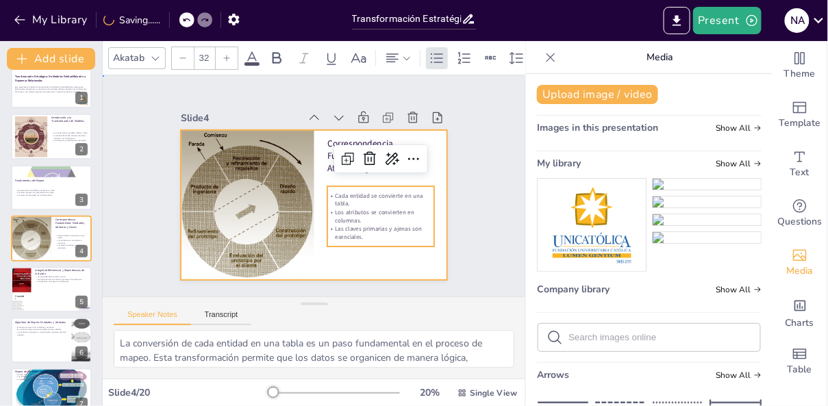
click at [341, 268] on div at bounding box center [295, 190] width 202 height 292
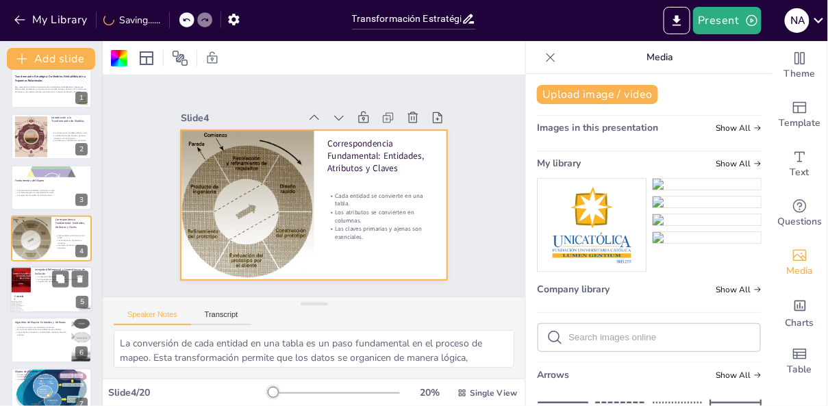
click at [42, 296] on div at bounding box center [51, 289] width 82 height 47
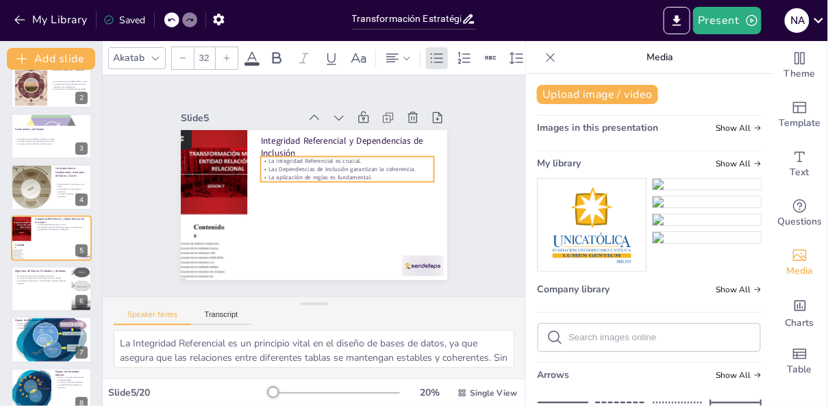
click at [355, 181] on p "La aplicación de reglas es fundamental." at bounding box center [282, 173] width 145 height 109
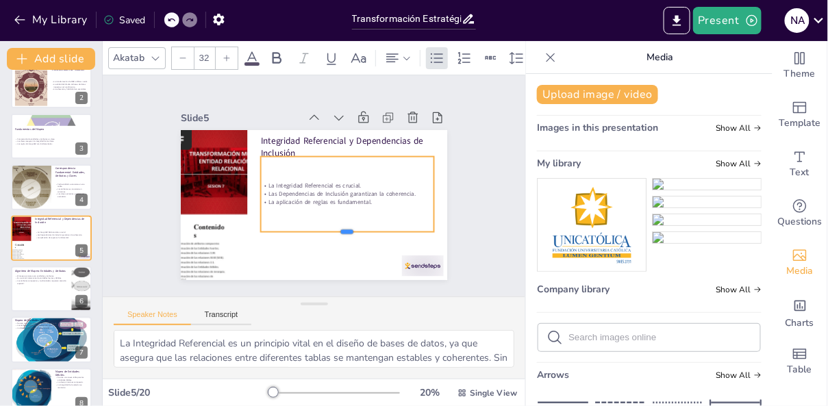
drag, startPoint x: 348, startPoint y: 181, endPoint x: 348, endPoint y: 233, distance: 52.0
click at [348, 233] on div at bounding box center [298, 245] width 124 height 136
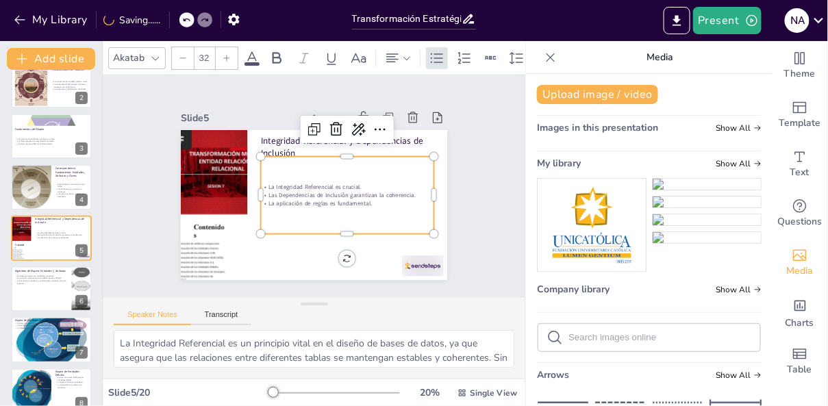
click at [348, 207] on div "La Integridad Referencial es crucial. Las Dependencias de Inclusión garantizan …" at bounding box center [282, 198] width 186 height 164
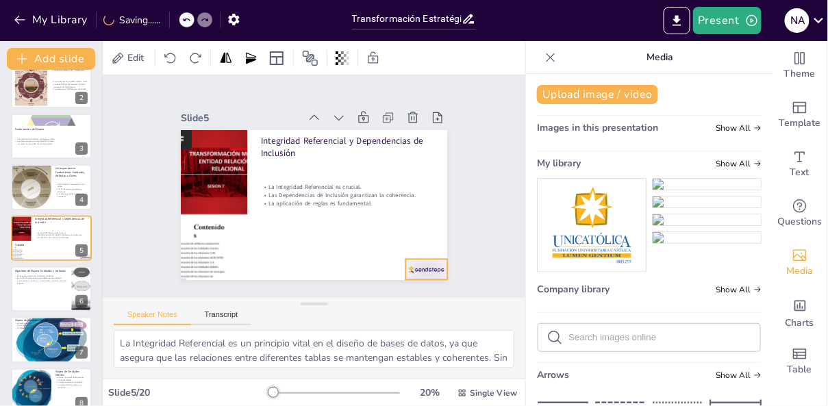
click at [424, 247] on div at bounding box center [447, 230] width 46 height 33
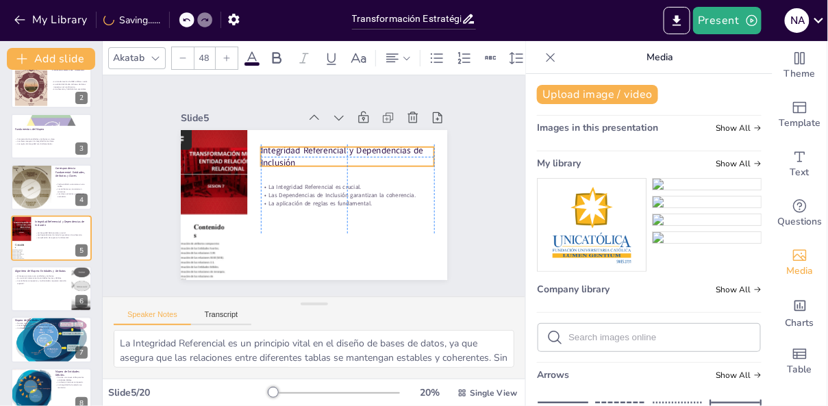
click at [326, 148] on p "Integridad Referencial y Dependencias de Inclusión" at bounding box center [358, 190] width 134 height 145
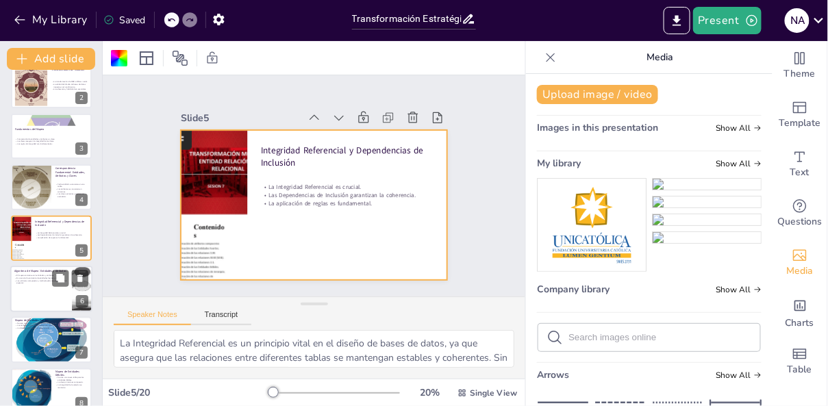
click at [37, 294] on div at bounding box center [51, 289] width 82 height 47
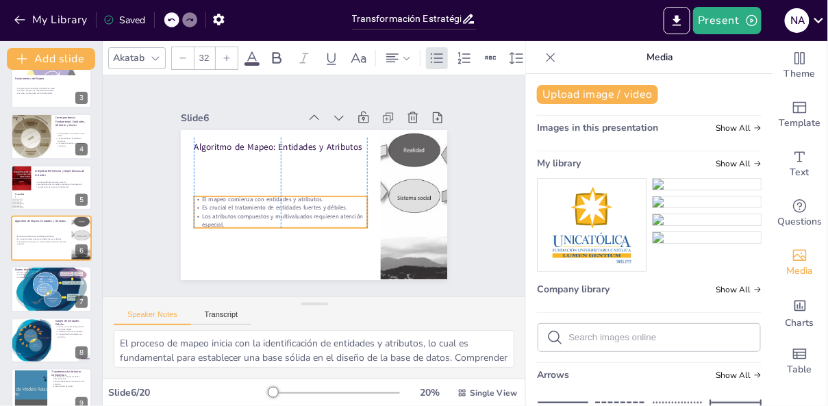
drag, startPoint x: 290, startPoint y: 168, endPoint x: 290, endPoint y: 203, distance: 34.2
click at [290, 206] on p "Es crucial el tratamiento de entidades fuertes y débiles." at bounding box center [292, 152] width 8 height 173
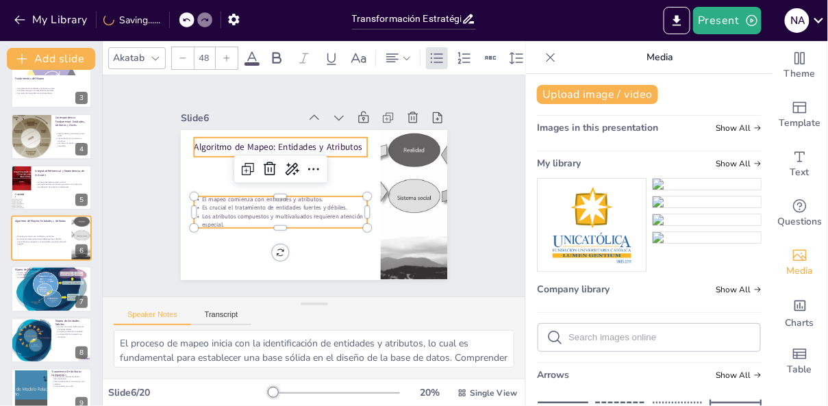
click at [335, 142] on p "Algoritmo de Mapeo: Entidades y Atributos" at bounding box center [359, 161] width 48 height 172
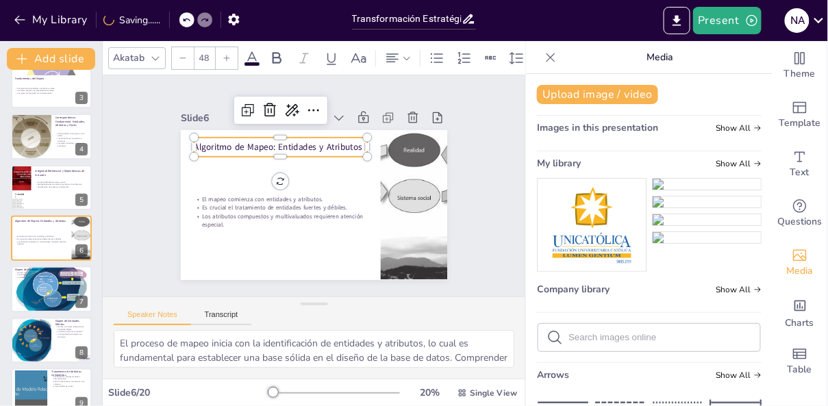
click at [290, 145] on p "Algoritmo de Mapeo: Entidades y Atributos" at bounding box center [285, 144] width 174 height 31
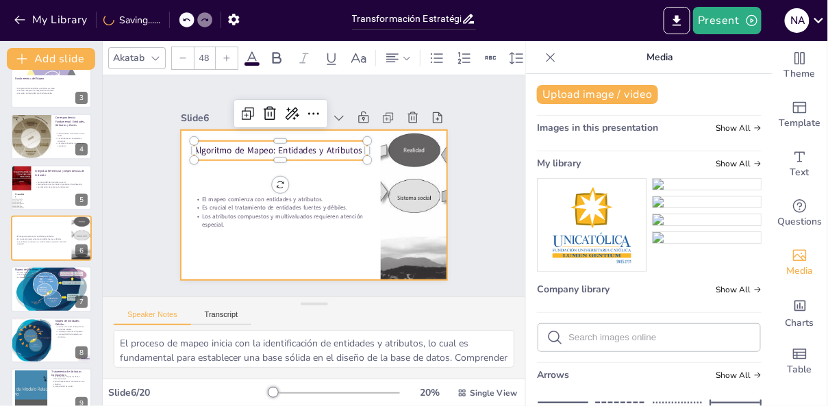
click at [288, 263] on div at bounding box center [296, 178] width 245 height 305
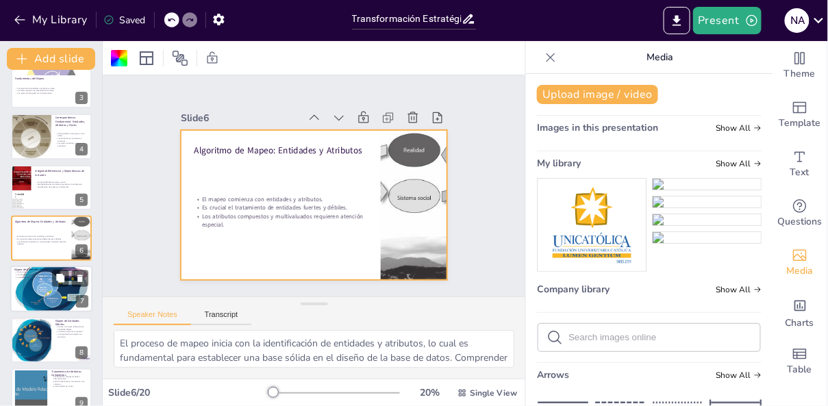
click at [31, 296] on div at bounding box center [51, 289] width 82 height 66
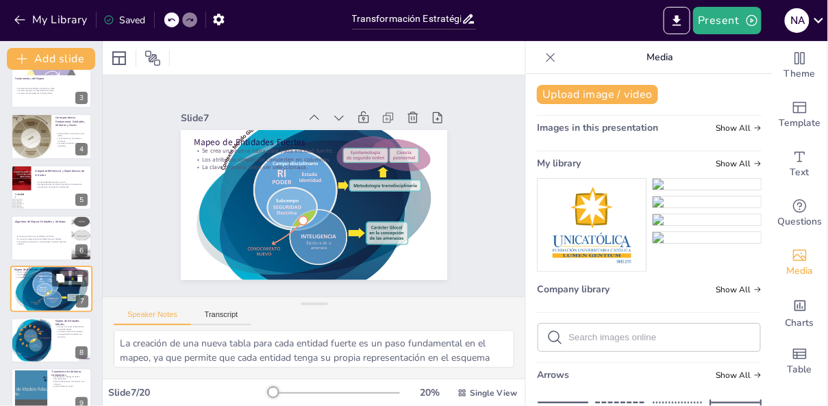
scroll to position [171, 0]
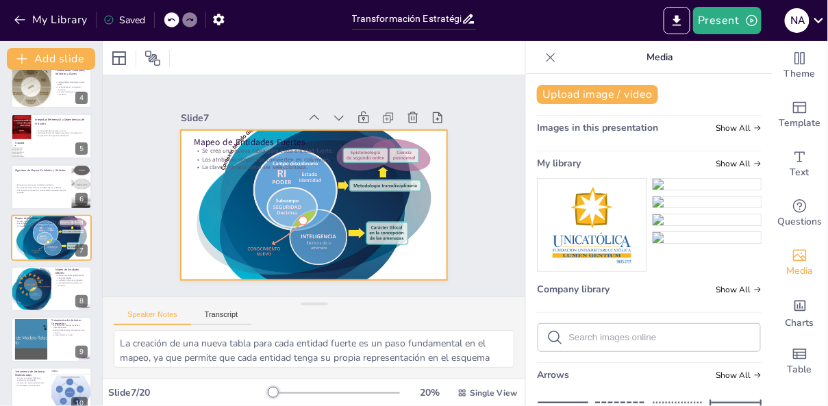
click at [364, 254] on div at bounding box center [299, 198] width 337 height 341
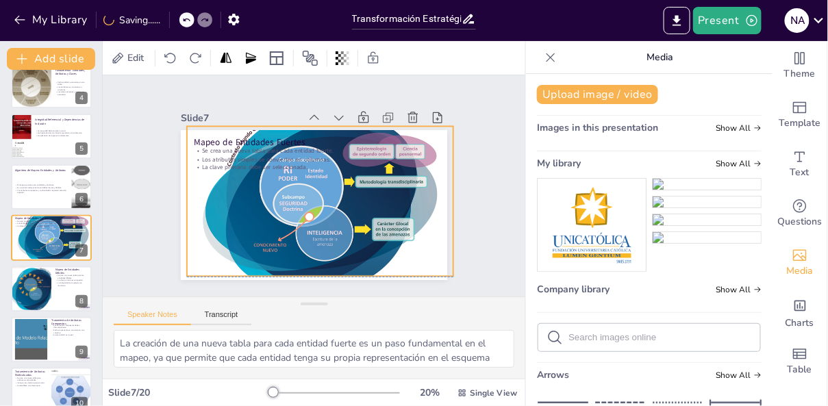
drag, startPoint x: 318, startPoint y: 279, endPoint x: 325, endPoint y: 272, distance: 8.7
click at [325, 272] on div at bounding box center [298, 191] width 240 height 288
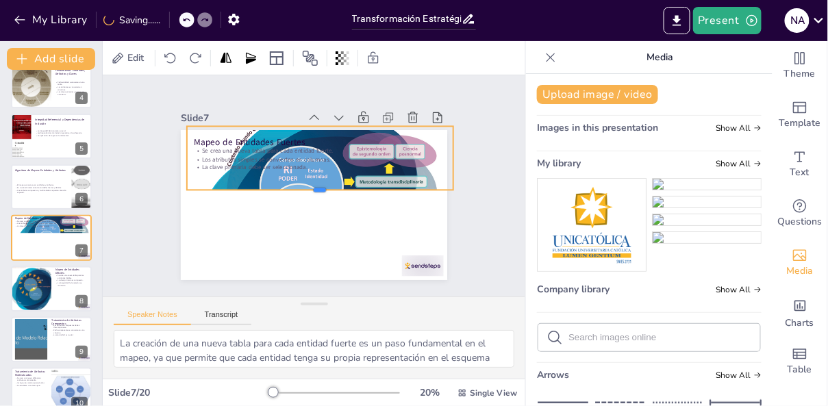
drag, startPoint x: 321, startPoint y: 276, endPoint x: 324, endPoint y: 190, distance: 86.3
click at [322, 190] on div at bounding box center [303, 191] width 38 height 266
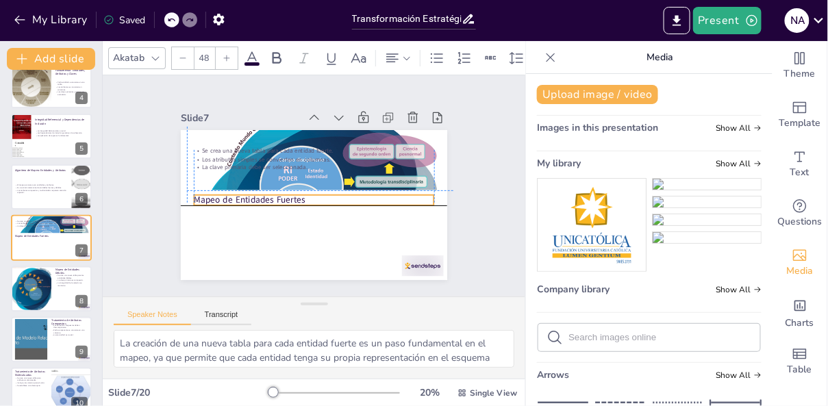
drag, startPoint x: 260, startPoint y: 142, endPoint x: 255, endPoint y: 197, distance: 55.0
click at [294, 197] on p "Mapeo de Entidades Fuertes" at bounding box center [300, 186] width 12 height 240
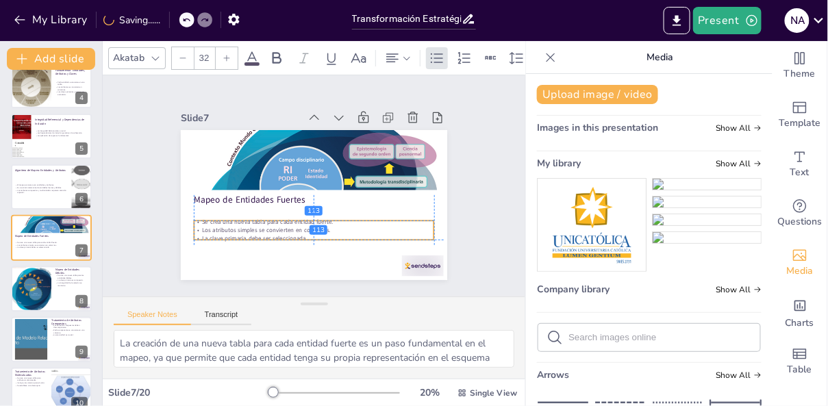
drag, startPoint x: 242, startPoint y: 165, endPoint x: 242, endPoint y: 241, distance: 76.0
click at [242, 241] on p "La clave primaria debe ser seleccionada." at bounding box center [268, 159] width 127 height 212
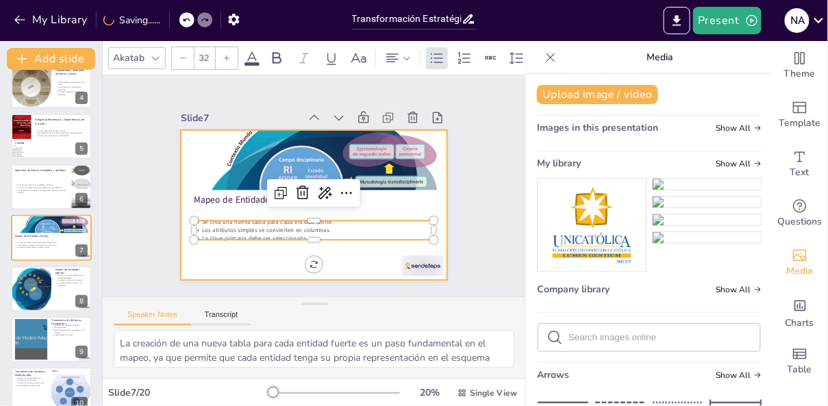
click at [245, 275] on div at bounding box center [296, 194] width 245 height 305
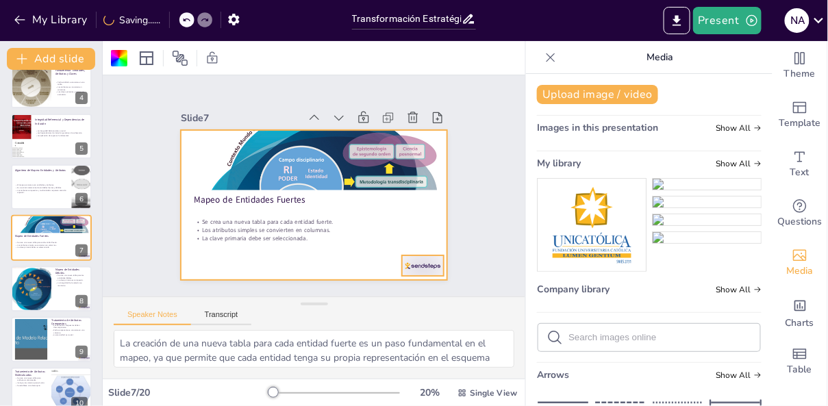
click at [333, 298] on div at bounding box center [312, 321] width 41 height 46
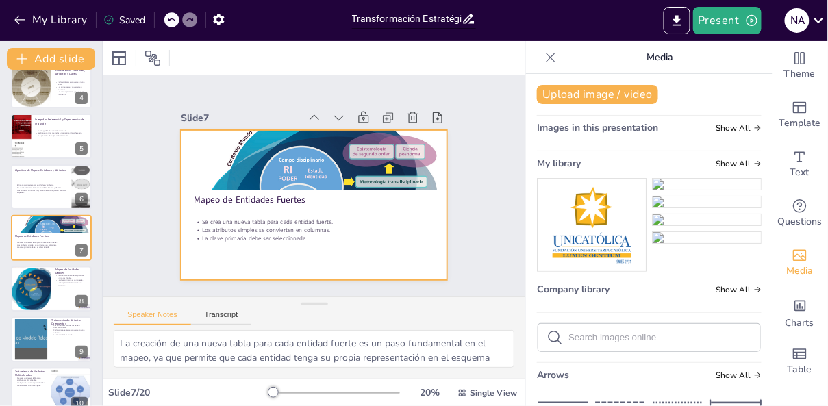
click at [295, 263] on div at bounding box center [325, 170] width 304 height 278
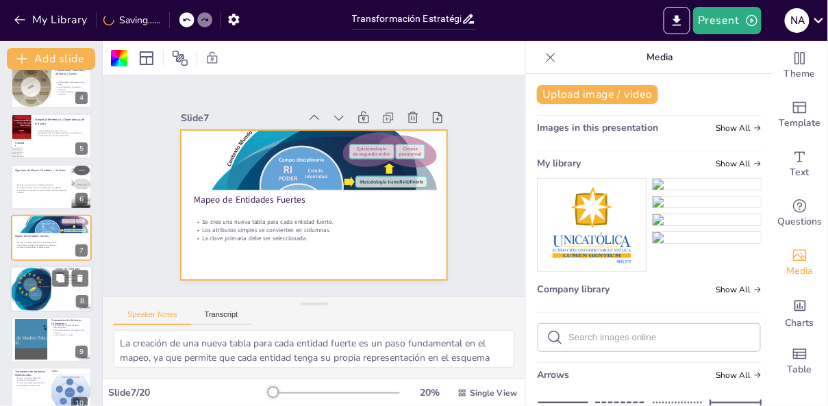
click at [60, 300] on div at bounding box center [51, 289] width 82 height 47
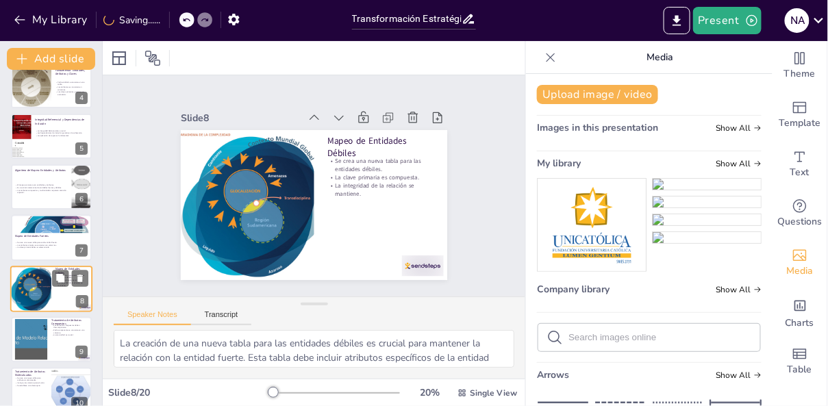
scroll to position [222, 0]
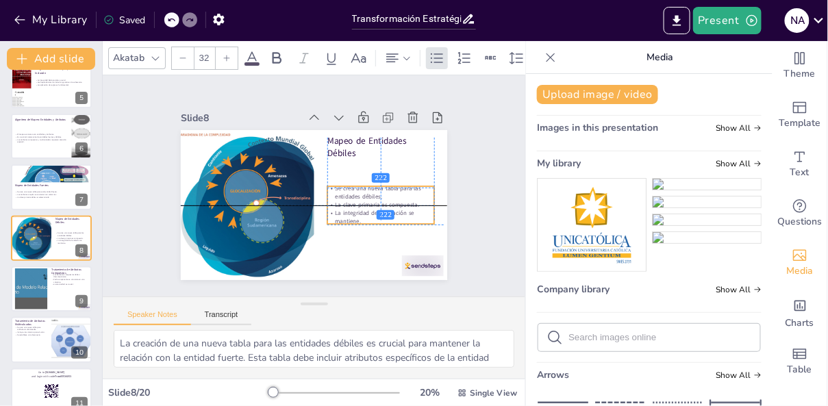
drag, startPoint x: 371, startPoint y: 177, endPoint x: 371, endPoint y: 202, distance: 25.3
click at [371, 206] on p "La clave primaria es compuesta." at bounding box center [343, 248] width 77 height 85
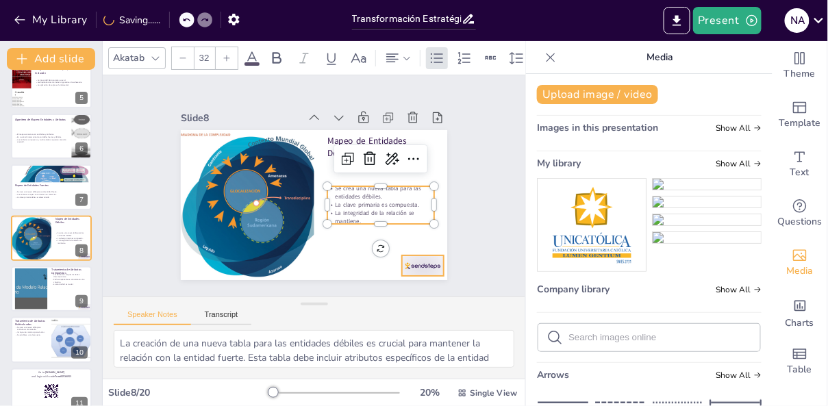
click at [364, 296] on div at bounding box center [341, 317] width 45 height 43
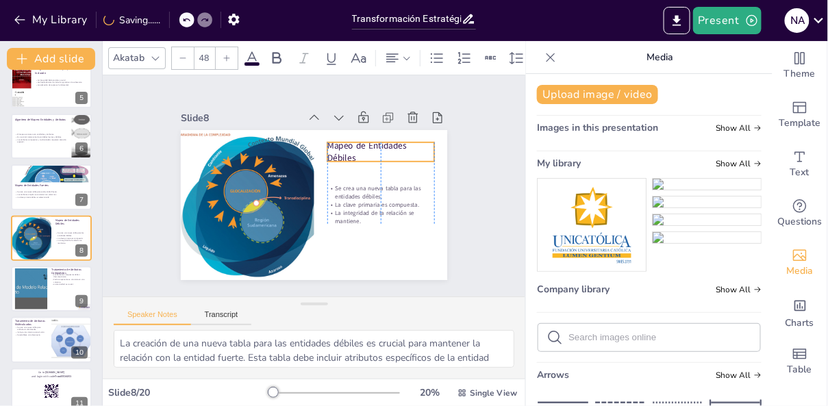
click at [364, 174] on p "Mapeo de Entidades Débiles" at bounding box center [377, 226] width 75 height 105
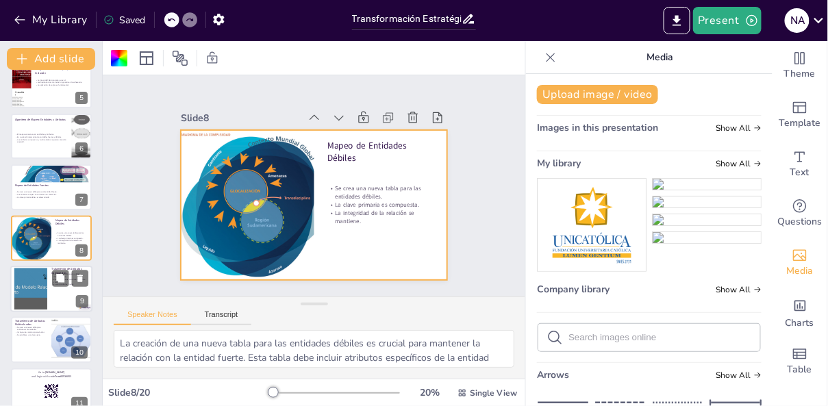
click at [56, 296] on div at bounding box center [51, 289] width 82 height 47
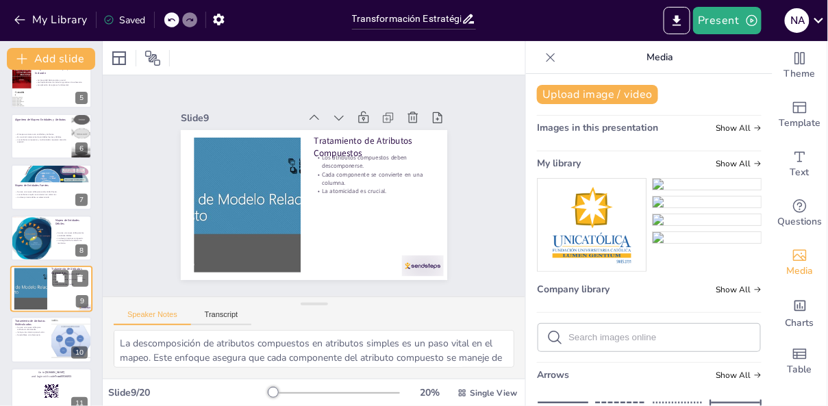
scroll to position [272, 0]
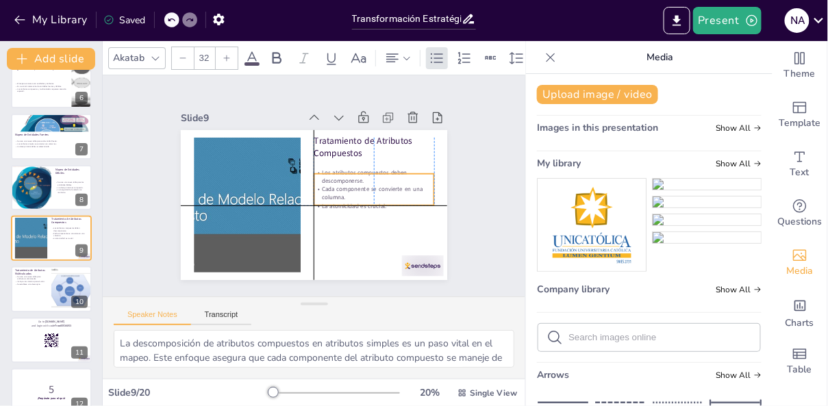
drag, startPoint x: 350, startPoint y: 183, endPoint x: 348, endPoint y: 197, distance: 13.8
click at [348, 197] on p "Cada componente se convierte en una columna." at bounding box center [365, 218] width 116 height 64
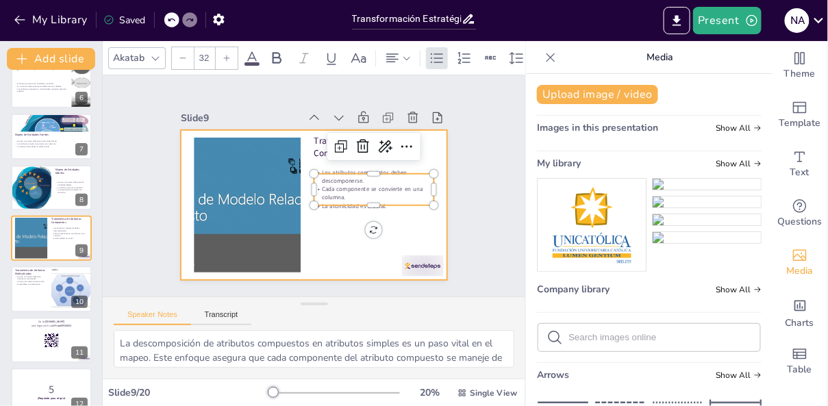
click at [348, 251] on div at bounding box center [303, 201] width 304 height 278
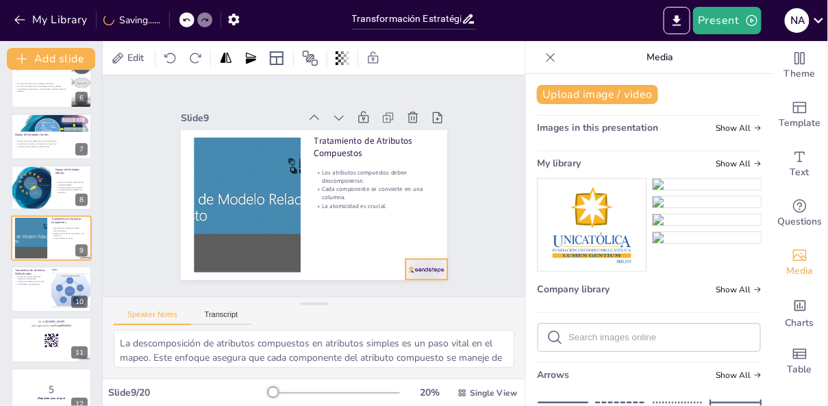
click at [418, 140] on div at bounding box center [436, 117] width 36 height 47
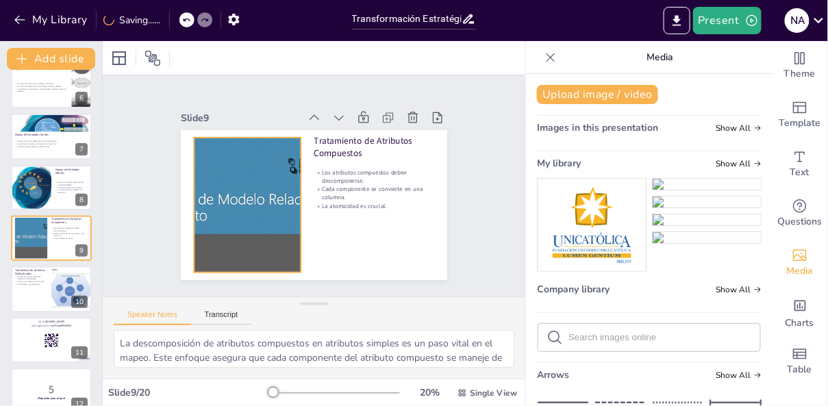
click at [246, 223] on div at bounding box center [264, 137] width 237 height 275
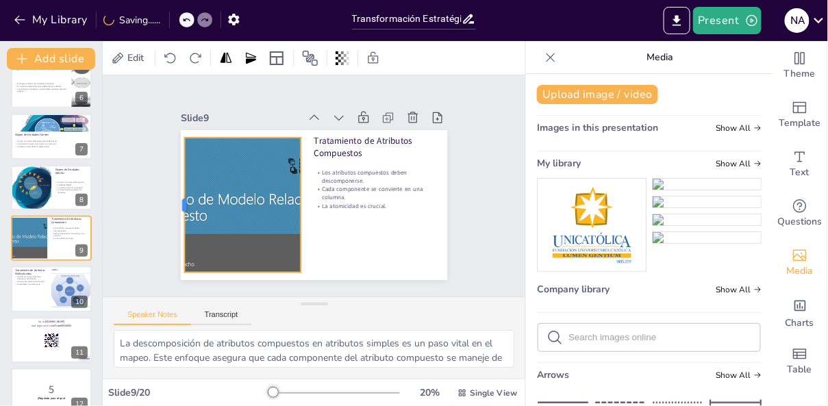
drag, startPoint x: 193, startPoint y: 205, endPoint x: 183, endPoint y: 205, distance: 9.6
click at [183, 117] on div at bounding box center [229, 78] width 123 height 77
click at [316, 208] on div "Tratamiento de Atributos Compuestos Los atributos compuestos deben descomponers…" at bounding box center [351, 144] width 198 height 179
click at [284, 209] on div at bounding box center [269, 133] width 221 height 274
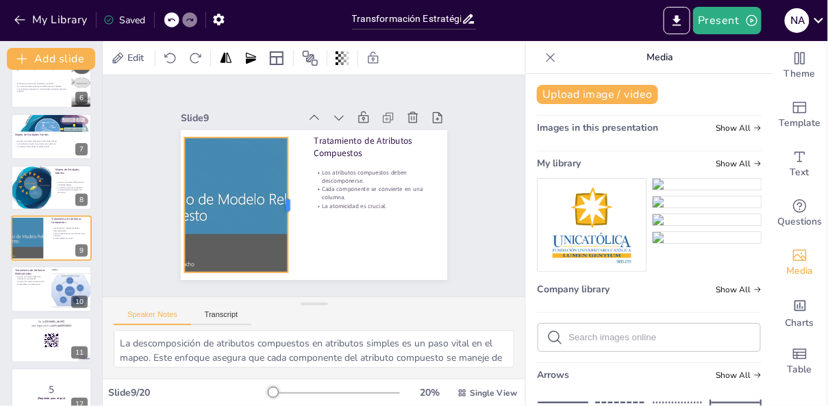
drag, startPoint x: 301, startPoint y: 207, endPoint x: 288, endPoint y: 192, distance: 20.4
click at [288, 192] on div at bounding box center [307, 158] width 123 height 77
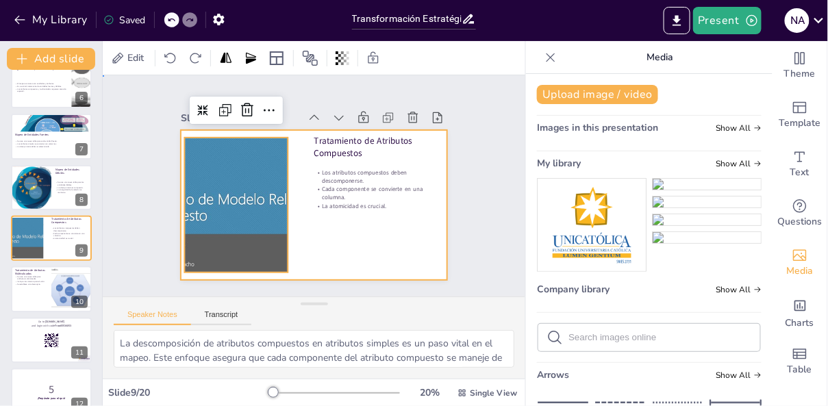
click at [338, 232] on div at bounding box center [306, 203] width 305 height 245
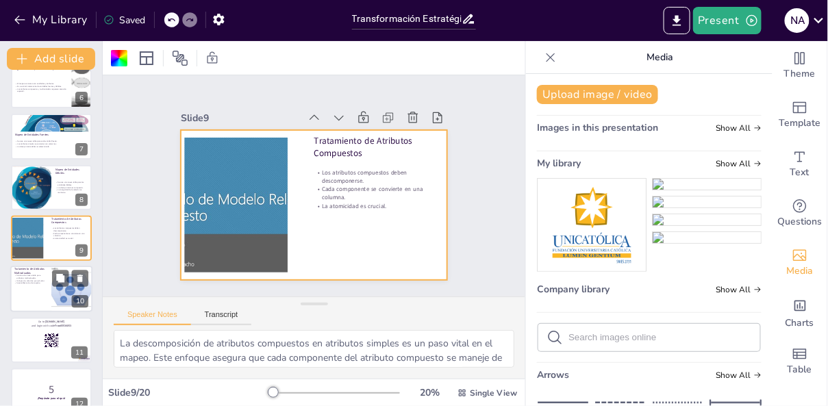
click at [31, 296] on div at bounding box center [51, 289] width 82 height 47
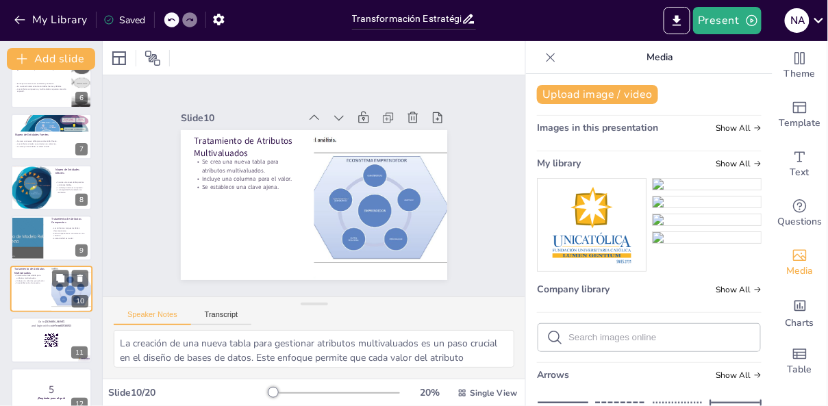
scroll to position [324, 0]
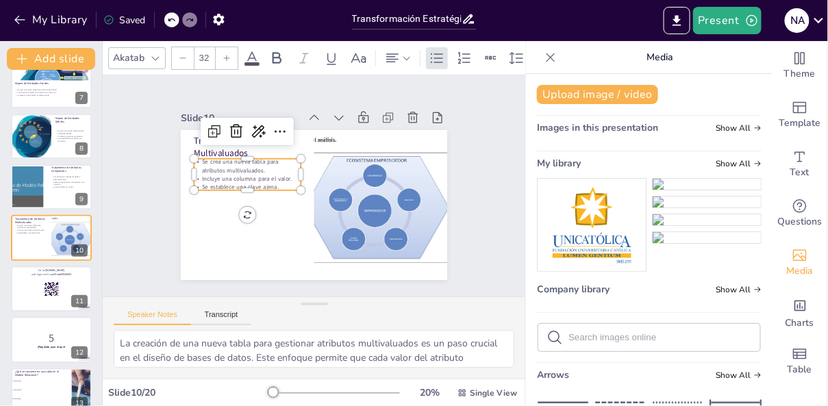
click at [313, 175] on p "Se establece una clave ajena." at bounding box center [333, 123] width 41 height 104
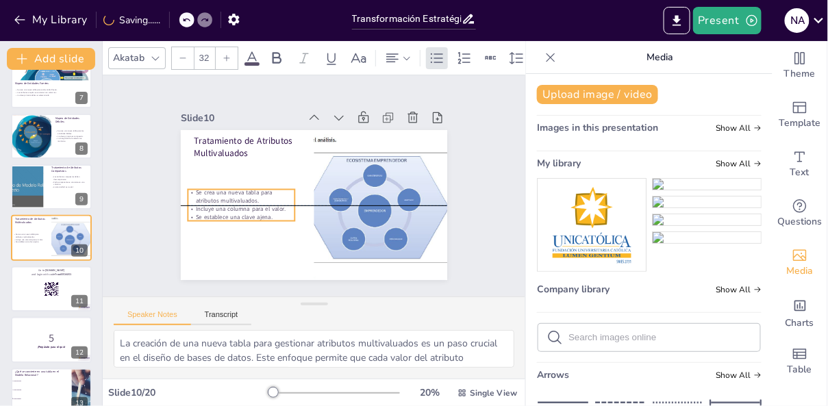
drag, startPoint x: 232, startPoint y: 176, endPoint x: 226, endPoint y: 202, distance: 26.7
click at [329, 202] on div "Se crea una nueva tabla para atributos multivaluados. Incluye una columna para …" at bounding box center [377, 227] width 96 height 101
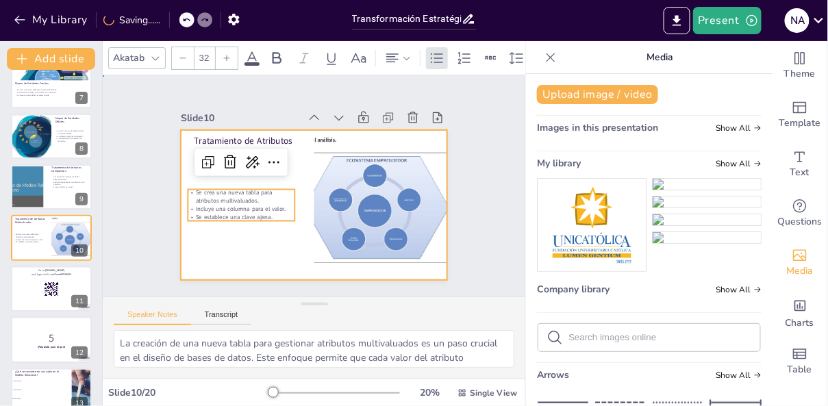
click at [246, 258] on div at bounding box center [300, 173] width 290 height 299
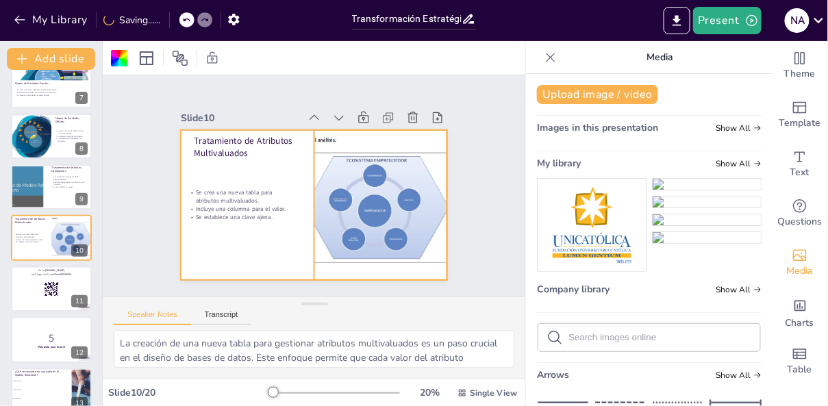
click at [410, 262] on div at bounding box center [377, 212] width 237 height 173
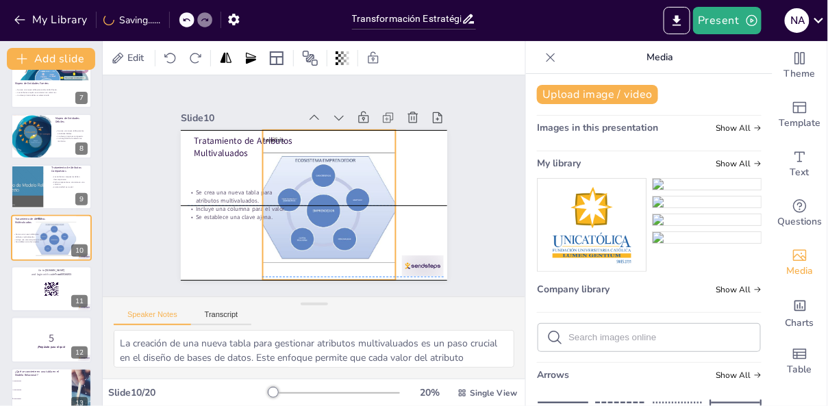
drag, startPoint x: 414, startPoint y: 251, endPoint x: 362, endPoint y: 250, distance: 51.4
click at [362, 250] on div at bounding box center [302, 207] width 227 height 264
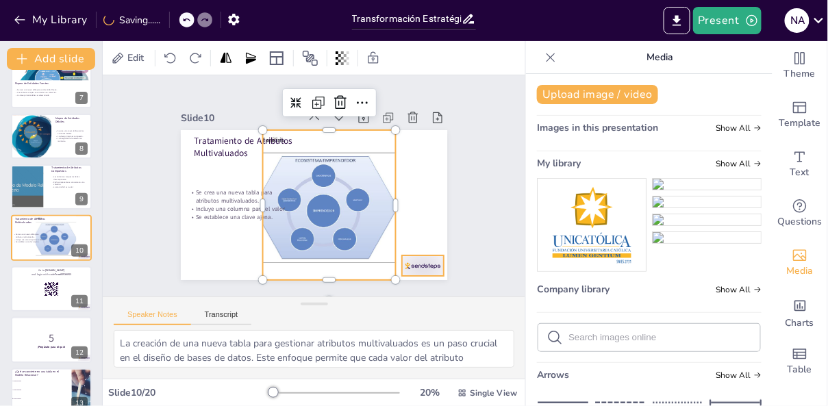
click at [392, 290] on div at bounding box center [368, 309] width 47 height 39
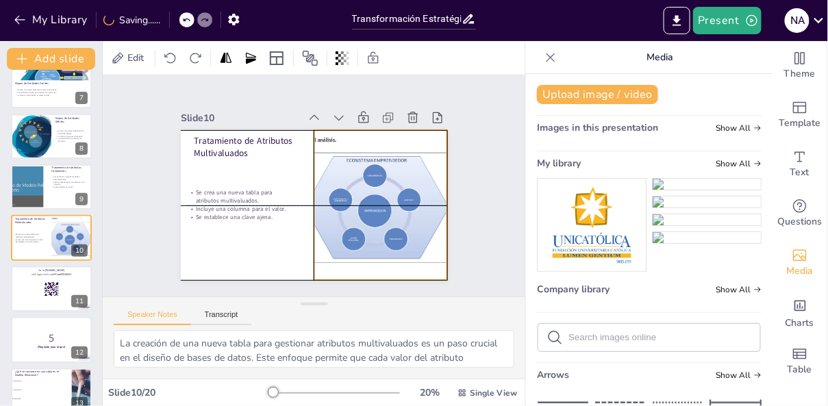
drag, startPoint x: 353, startPoint y: 244, endPoint x: 403, endPoint y: 245, distance: 50.7
click at [403, 245] on div at bounding box center [351, 244] width 266 height 260
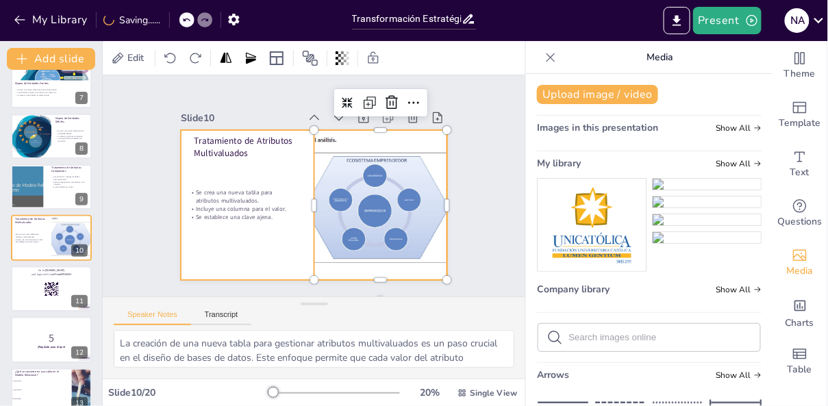
click at [255, 253] on div at bounding box center [304, 202] width 306 height 263
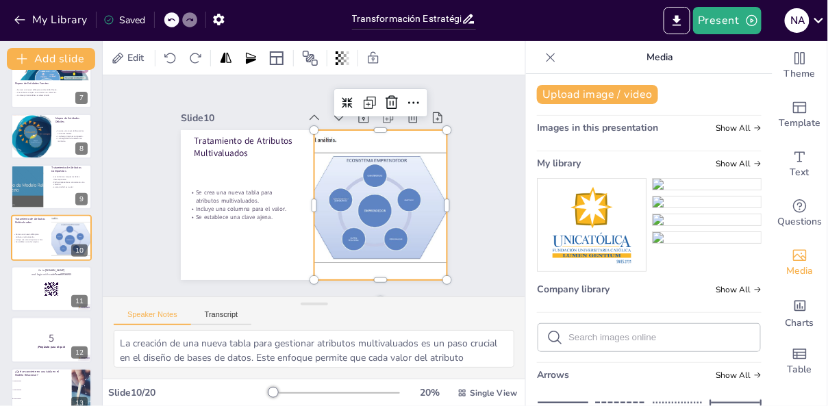
click at [376, 223] on div at bounding box center [371, 225] width 258 height 212
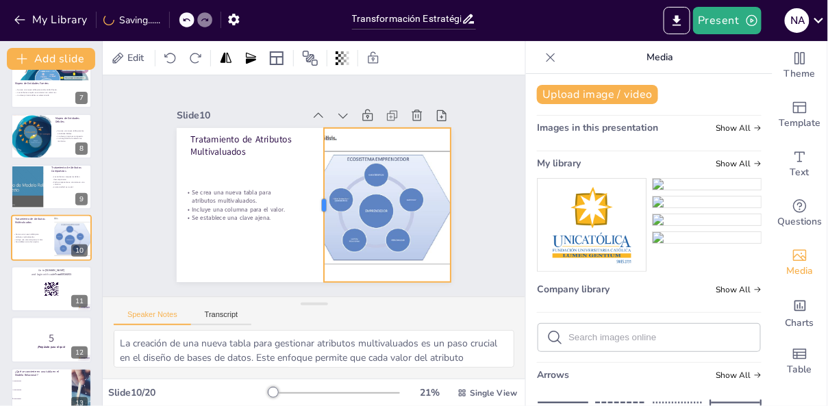
drag, startPoint x: 312, startPoint y: 205, endPoint x: 323, endPoint y: 218, distance: 16.5
click at [323, 196] on div at bounding box center [295, 190] width 154 height 11
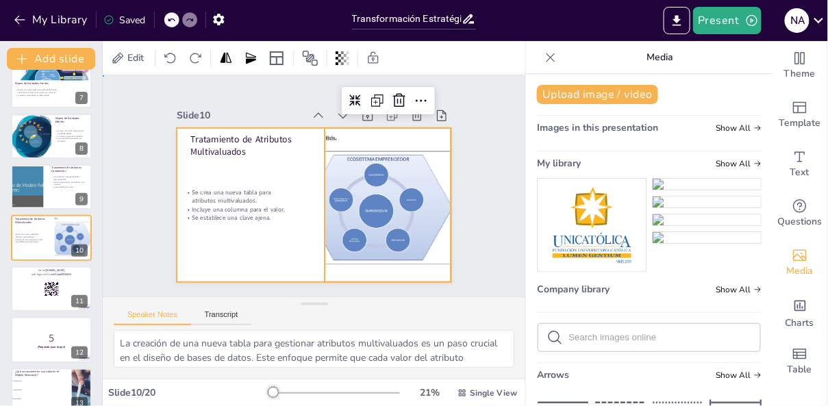
click at [294, 246] on div at bounding box center [295, 192] width 231 height 308
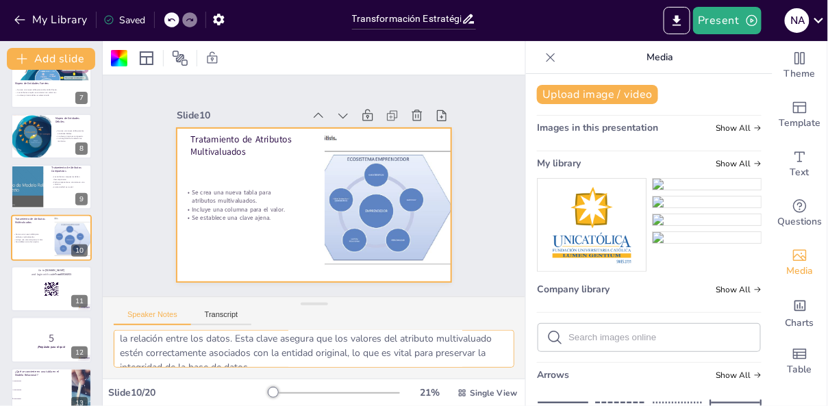
scroll to position [147, 0]
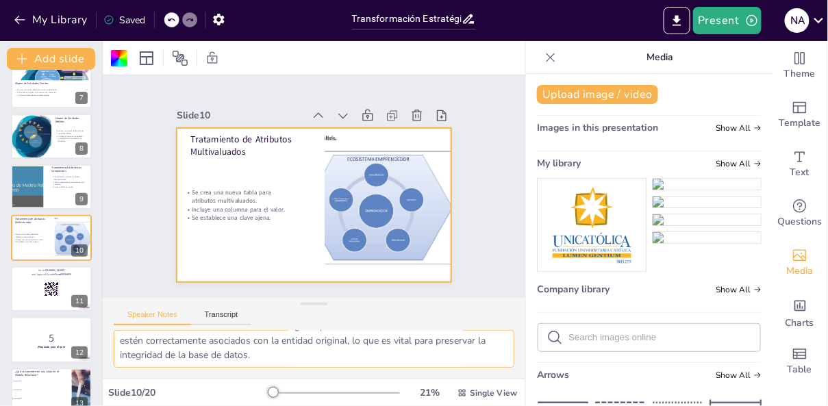
drag, startPoint x: 121, startPoint y: 344, endPoint x: 266, endPoint y: 361, distance: 145.5
click at [266, 361] on textarea "La creación de una nueva tabla para gestionar atributos multivaluados es un pas…" at bounding box center [314, 349] width 401 height 38
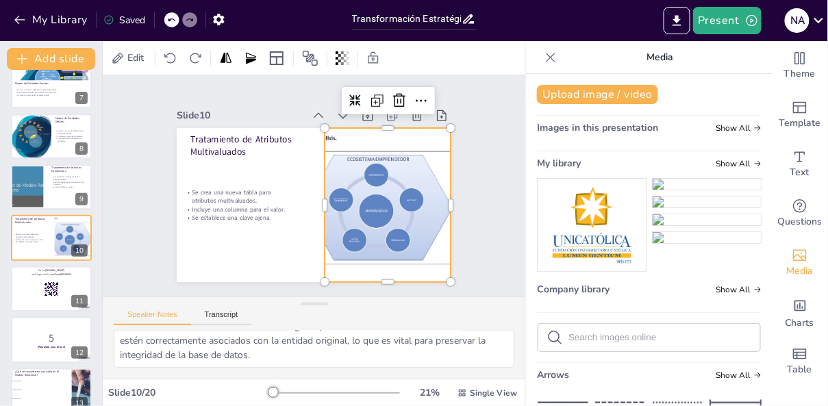
click at [377, 229] on div at bounding box center [324, 256] width 234 height 272
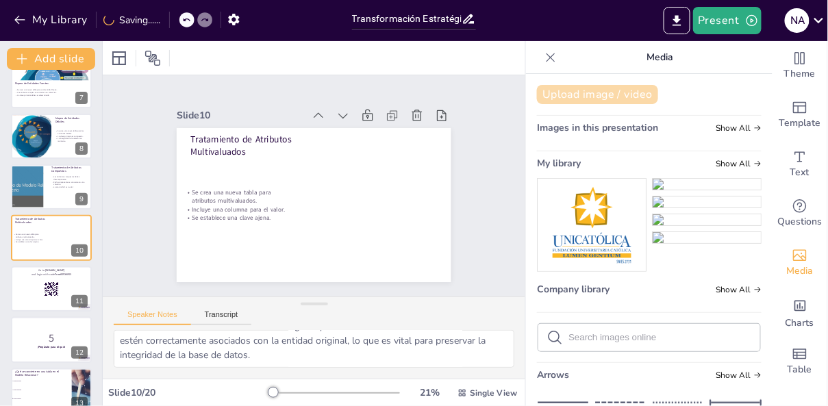
click at [595, 95] on button "Upload image / video" at bounding box center [597, 94] width 121 height 19
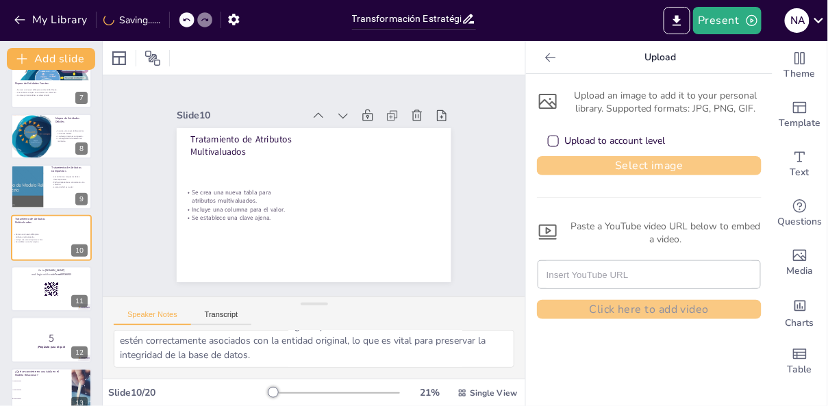
click at [622, 166] on button "Select image" at bounding box center [649, 165] width 225 height 19
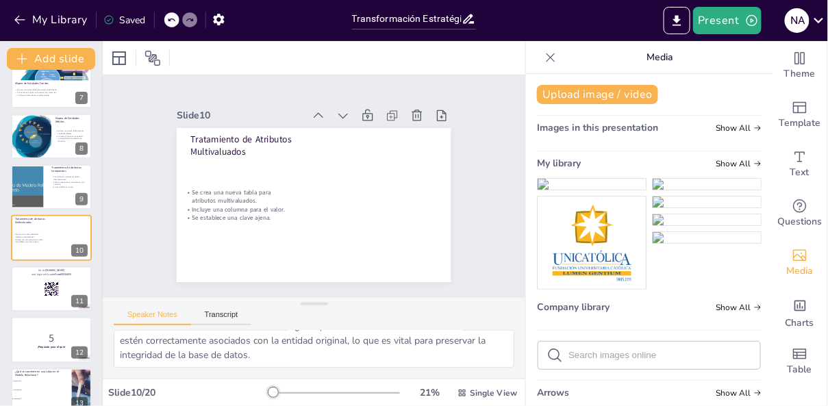
click at [609, 190] on img at bounding box center [591, 184] width 108 height 11
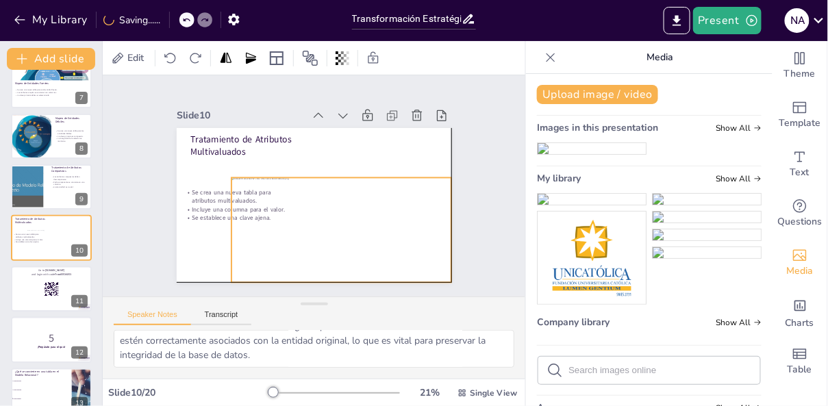
drag, startPoint x: 291, startPoint y: 195, endPoint x: 316, endPoint y: 220, distance: 35.8
click at [316, 220] on div at bounding box center [270, 212] width 105 height 219
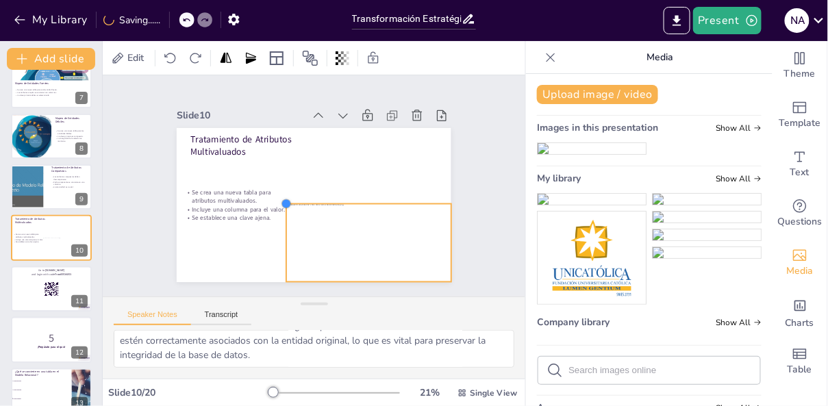
drag, startPoint x: 231, startPoint y: 179, endPoint x: 285, endPoint y: 208, distance: 61.9
click at [285, 186] on div at bounding box center [283, 178] width 16 height 16
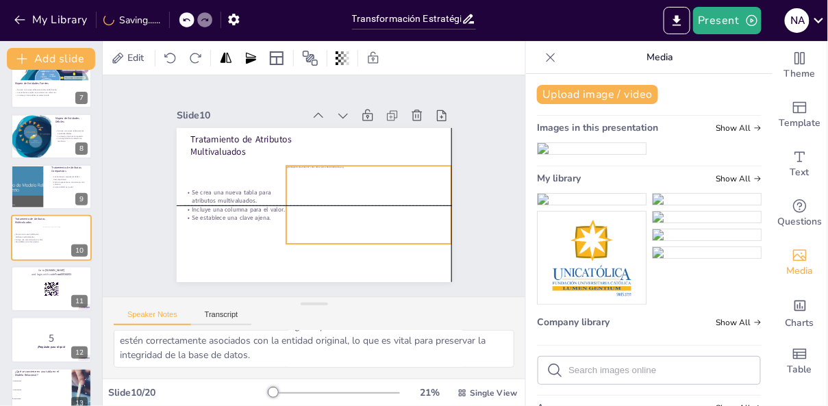
drag, startPoint x: 366, startPoint y: 233, endPoint x: 367, endPoint y: 196, distance: 37.0
click at [367, 196] on div at bounding box center [370, 175] width 181 height 150
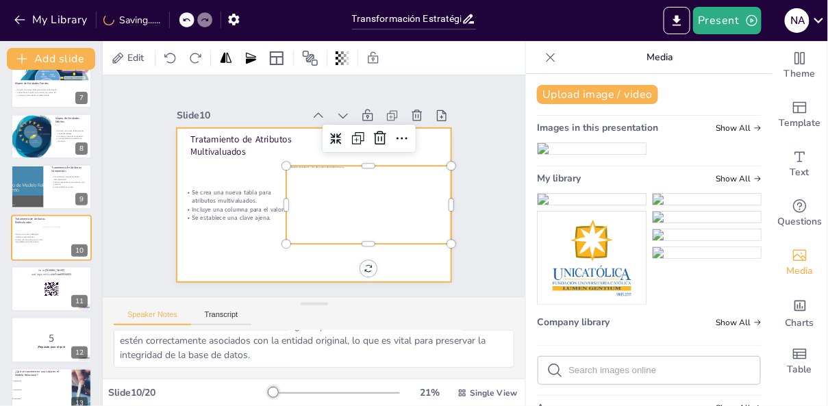
click at [409, 266] on div at bounding box center [305, 203] width 313 height 253
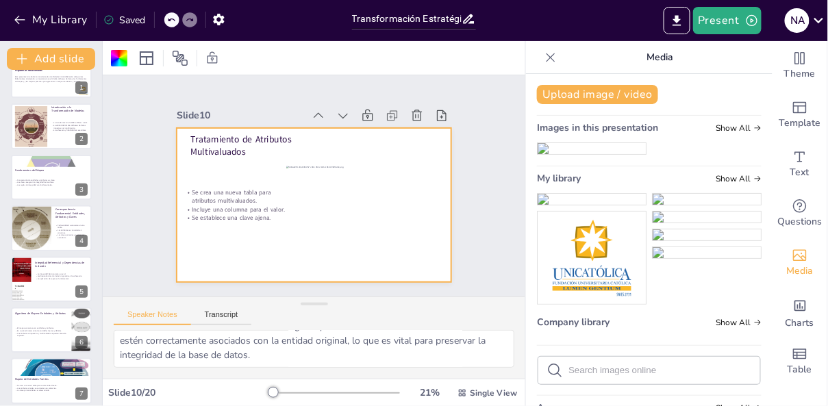
scroll to position [0, 0]
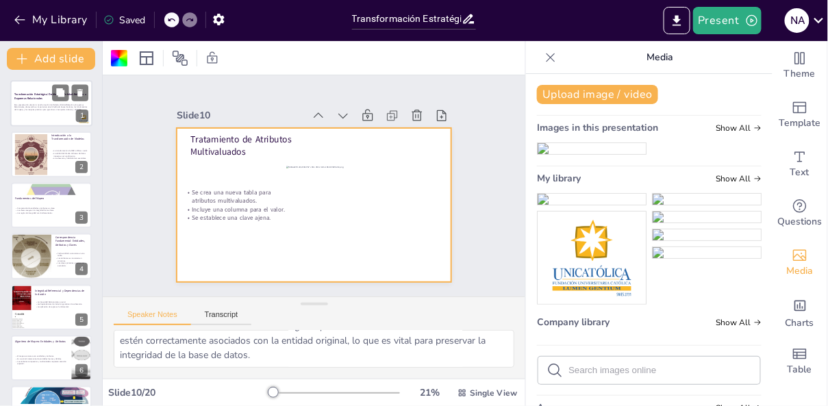
click at [46, 110] on p "Esta presentación aborda la transformación de Modelos Entidad-Relación a Esquem…" at bounding box center [51, 107] width 74 height 8
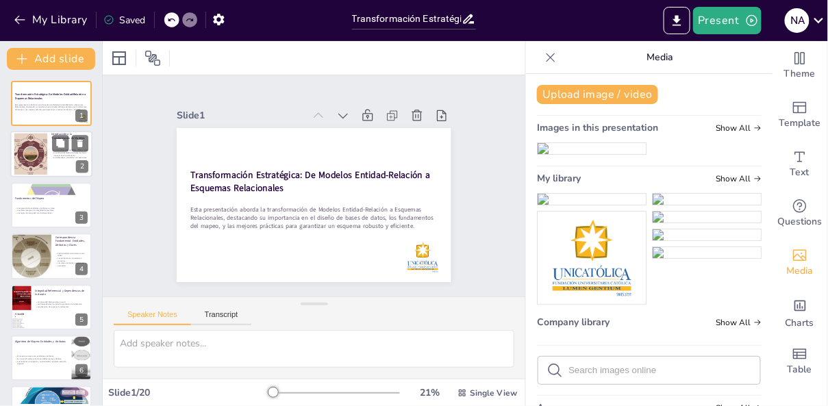
click at [50, 164] on div at bounding box center [51, 154] width 82 height 47
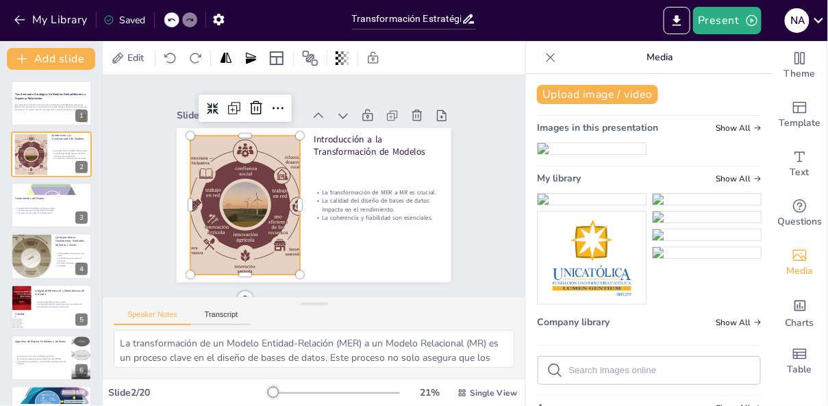
click at [203, 204] on div at bounding box center [243, 175] width 183 height 183
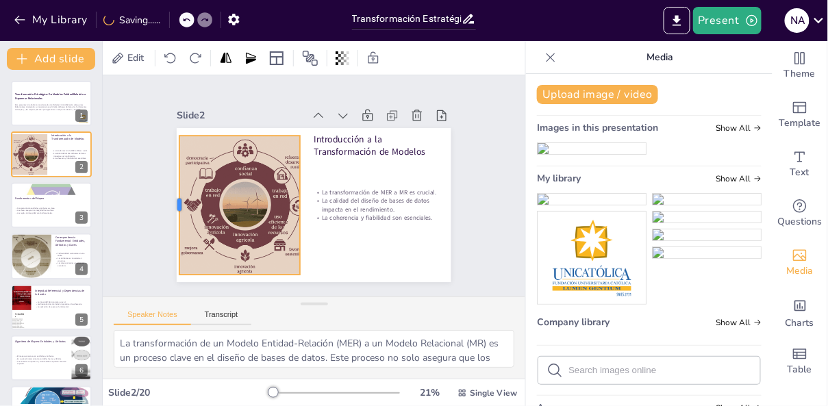
drag, startPoint x: 190, startPoint y: 204, endPoint x: 179, endPoint y: 203, distance: 11.0
click at [179, 129] on div at bounding box center [216, 84] width 118 height 90
click at [252, 244] on div at bounding box center [242, 183] width 175 height 175
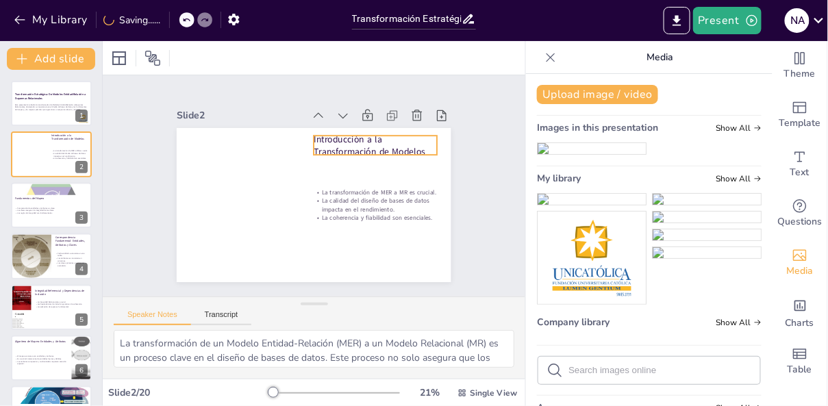
click at [330, 147] on p "Introducción a la Transformación de Modelos" at bounding box center [379, 152] width 125 height 38
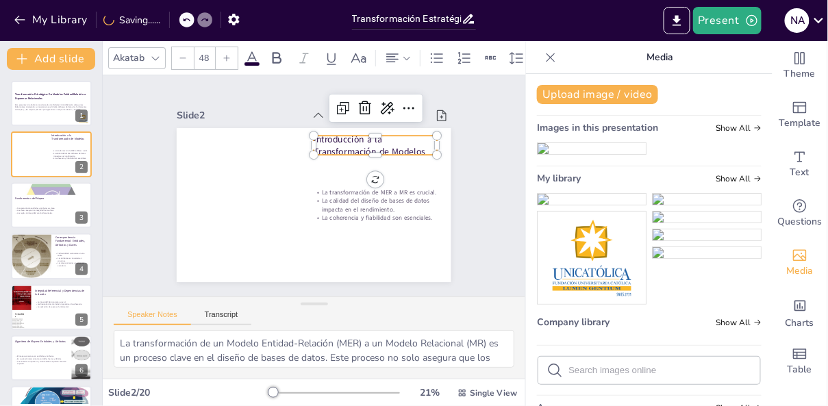
click at [333, 147] on p "Introducción a la Transformación de Modelos" at bounding box center [387, 197] width 109 height 101
click at [338, 160] on p "Introducción a la Transformación de Modelos" at bounding box center [380, 220] width 84 height 120
click at [329, 147] on p "Introducción a la Transformación de Modelos" at bounding box center [384, 167] width 125 height 62
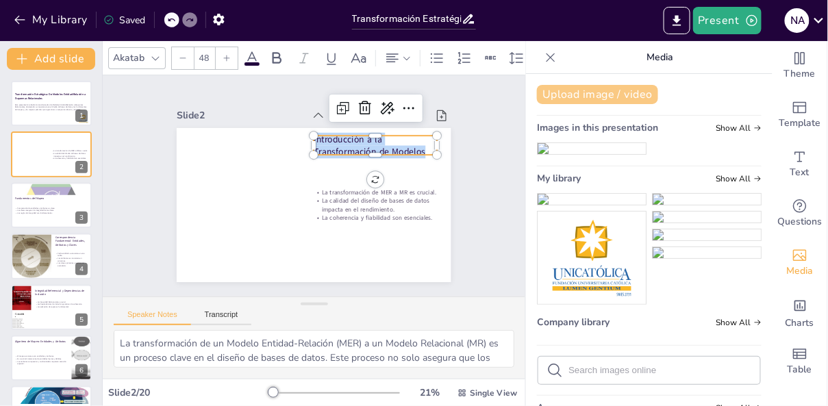
click at [594, 94] on button "Upload image / video" at bounding box center [597, 94] width 121 height 19
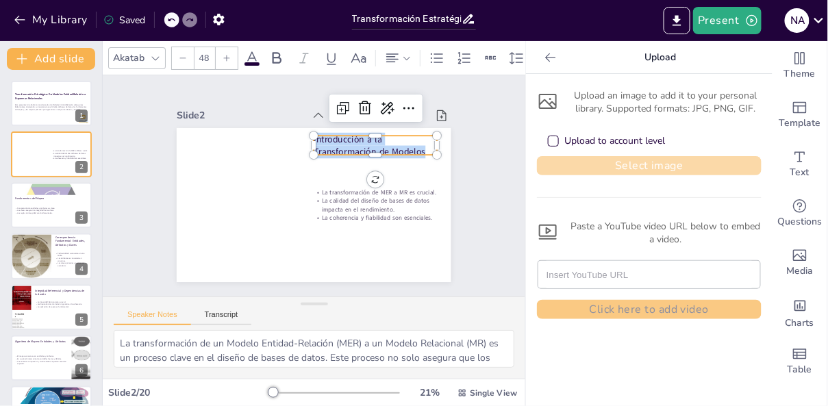
click at [619, 161] on button "Select image" at bounding box center [649, 165] width 225 height 19
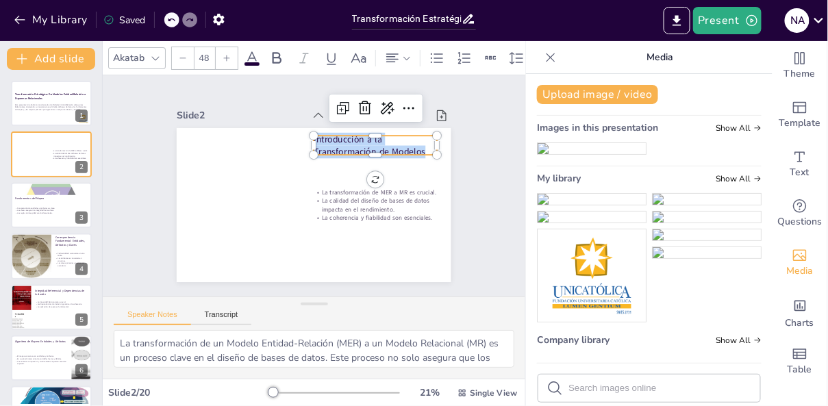
click at [596, 205] on img at bounding box center [591, 199] width 108 height 11
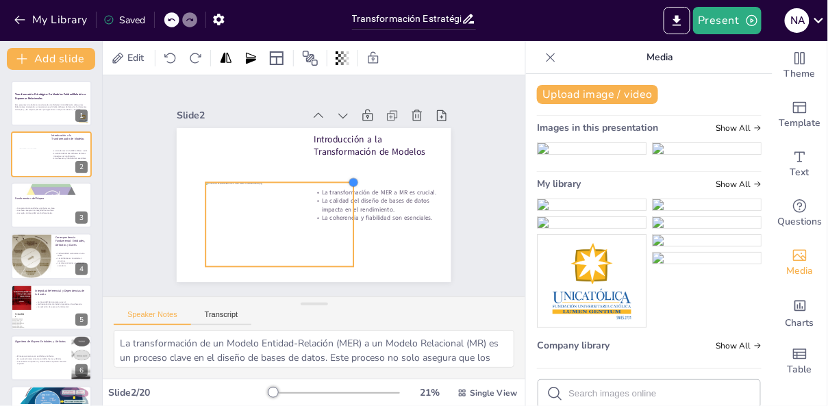
drag, startPoint x: 422, startPoint y: 142, endPoint x: 351, endPoint y: 181, distance: 82.1
click at [320, 220] on div at bounding box center [313, 226] width 12 height 12
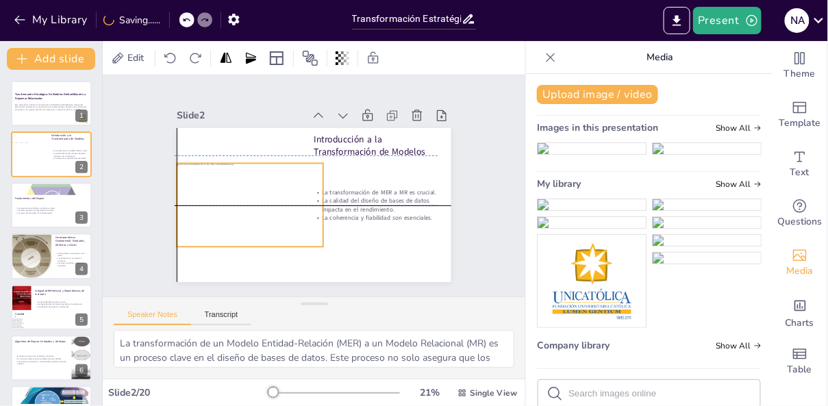
drag, startPoint x: 305, startPoint y: 220, endPoint x: 274, endPoint y: 198, distance: 38.8
click at [274, 198] on div at bounding box center [248, 184] width 166 height 125
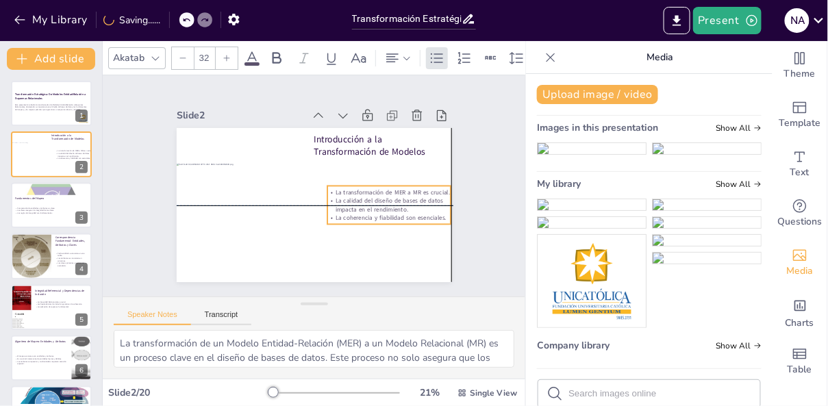
drag, startPoint x: 381, startPoint y: 206, endPoint x: 397, endPoint y: 206, distance: 15.7
click at [397, 206] on p "La calidad del diseño de bases de datos impacta en el rendimiento." at bounding box center [384, 220] width 124 height 42
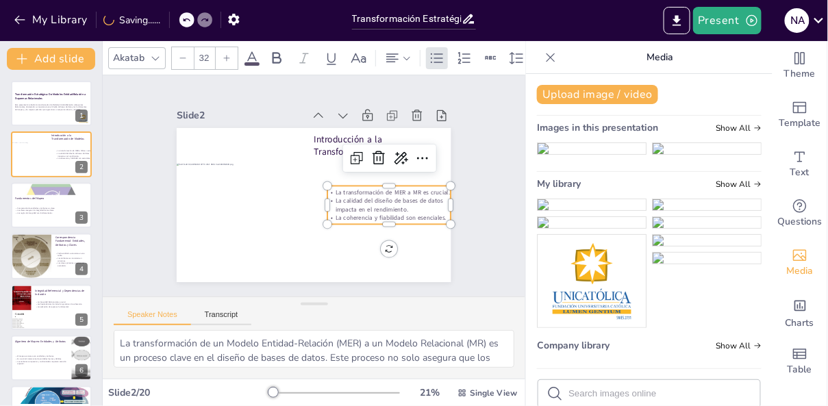
click at [397, 206] on p "La calidad del diseño de bases de datos impacta en el rendimiento." at bounding box center [364, 246] width 110 height 86
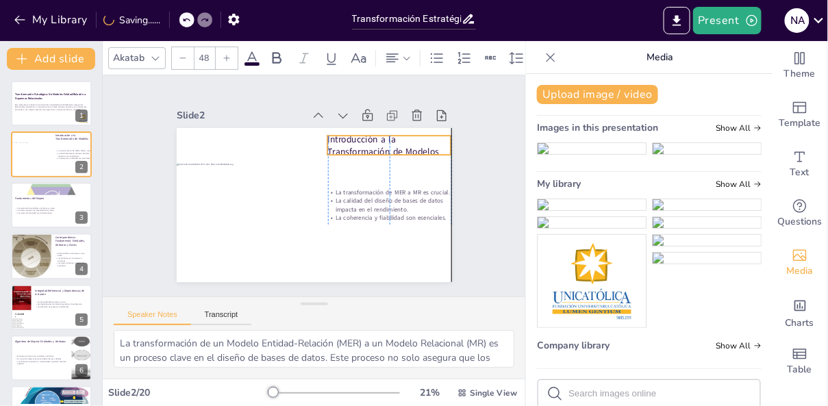
drag, startPoint x: 325, startPoint y: 146, endPoint x: 338, endPoint y: 146, distance: 13.0
click at [338, 146] on p "Introducción a la Transformación de Modelos" at bounding box center [396, 162] width 126 height 51
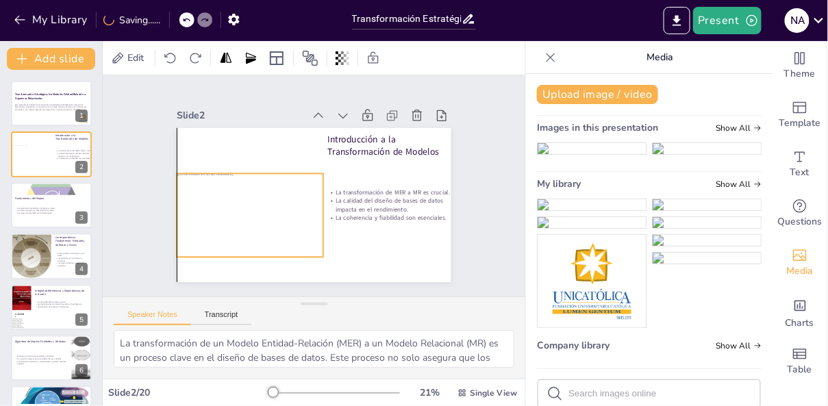
drag, startPoint x: 296, startPoint y: 231, endPoint x: 295, endPoint y: 241, distance: 10.4
click at [295, 241] on div at bounding box center [245, 172] width 168 height 154
click at [264, 240] on div at bounding box center [256, 232] width 15 height 15
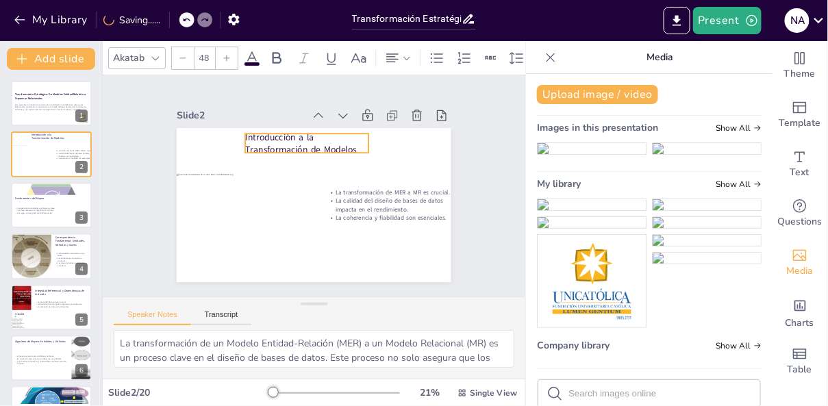
drag, startPoint x: 367, startPoint y: 155, endPoint x: 285, endPoint y: 153, distance: 82.2
click at [285, 153] on p "Introducción a la Transformación de Modelos" at bounding box center [337, 149] width 109 height 101
drag, startPoint x: 244, startPoint y: 144, endPoint x: 196, endPoint y: 143, distance: 47.9
click at [209, 114] on div at bounding box center [219, 100] width 21 height 28
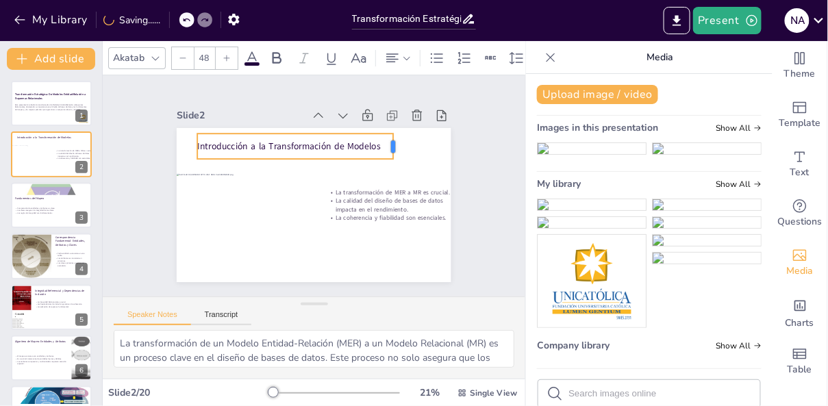
drag, startPoint x: 372, startPoint y: 152, endPoint x: 397, endPoint y: 149, distance: 24.9
click at [397, 210] on div at bounding box center [400, 222] width 26 height 25
drag, startPoint x: 304, startPoint y: 150, endPoint x: 321, endPoint y: 150, distance: 17.1
click at [321, 150] on p "Introducción a la Transformación de Modelos" at bounding box center [334, 151] width 176 height 109
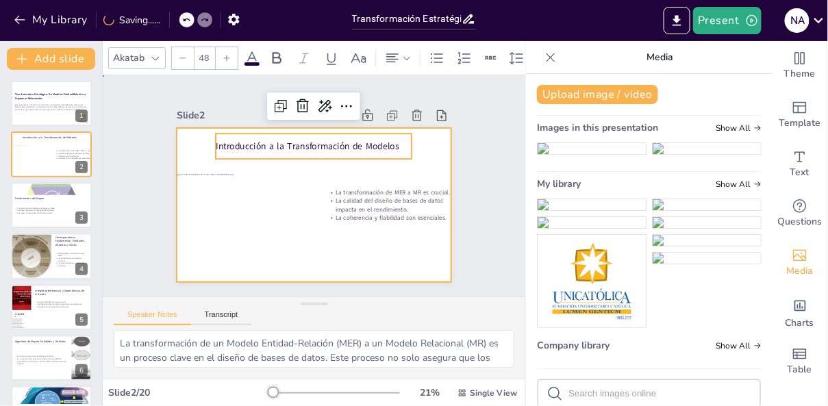
click at [390, 262] on div at bounding box center [298, 197] width 286 height 312
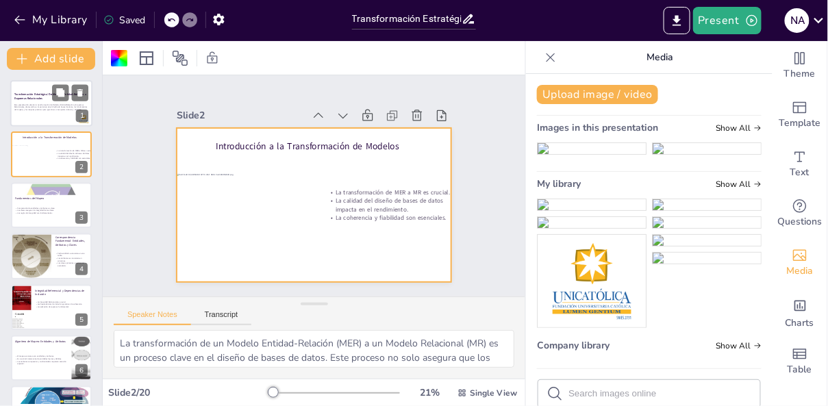
click at [53, 115] on div at bounding box center [51, 103] width 82 height 47
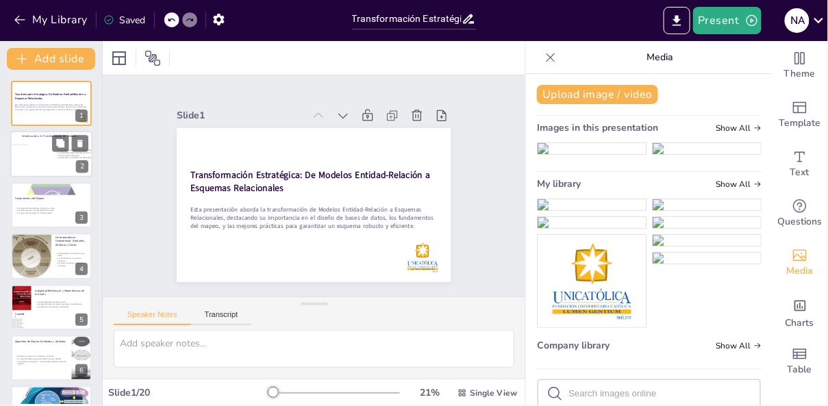
click at [51, 168] on div at bounding box center [32, 157] width 45 height 25
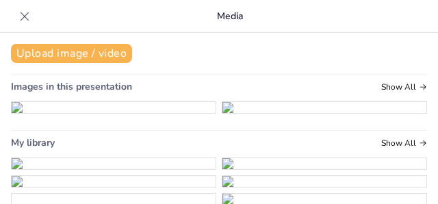
click at [23, 21] on icon at bounding box center [25, 17] width 14 height 14
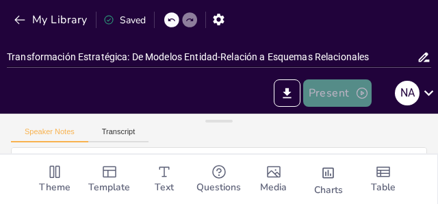
click at [366, 91] on icon "button" at bounding box center [362, 93] width 11 height 11
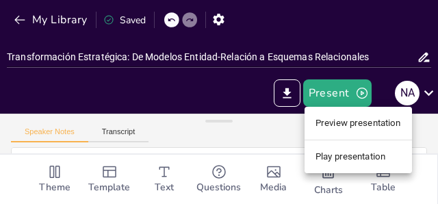
click at [359, 160] on li "Play presentation" at bounding box center [358, 157] width 107 height 22
